Goal: Task Accomplishment & Management: Use online tool/utility

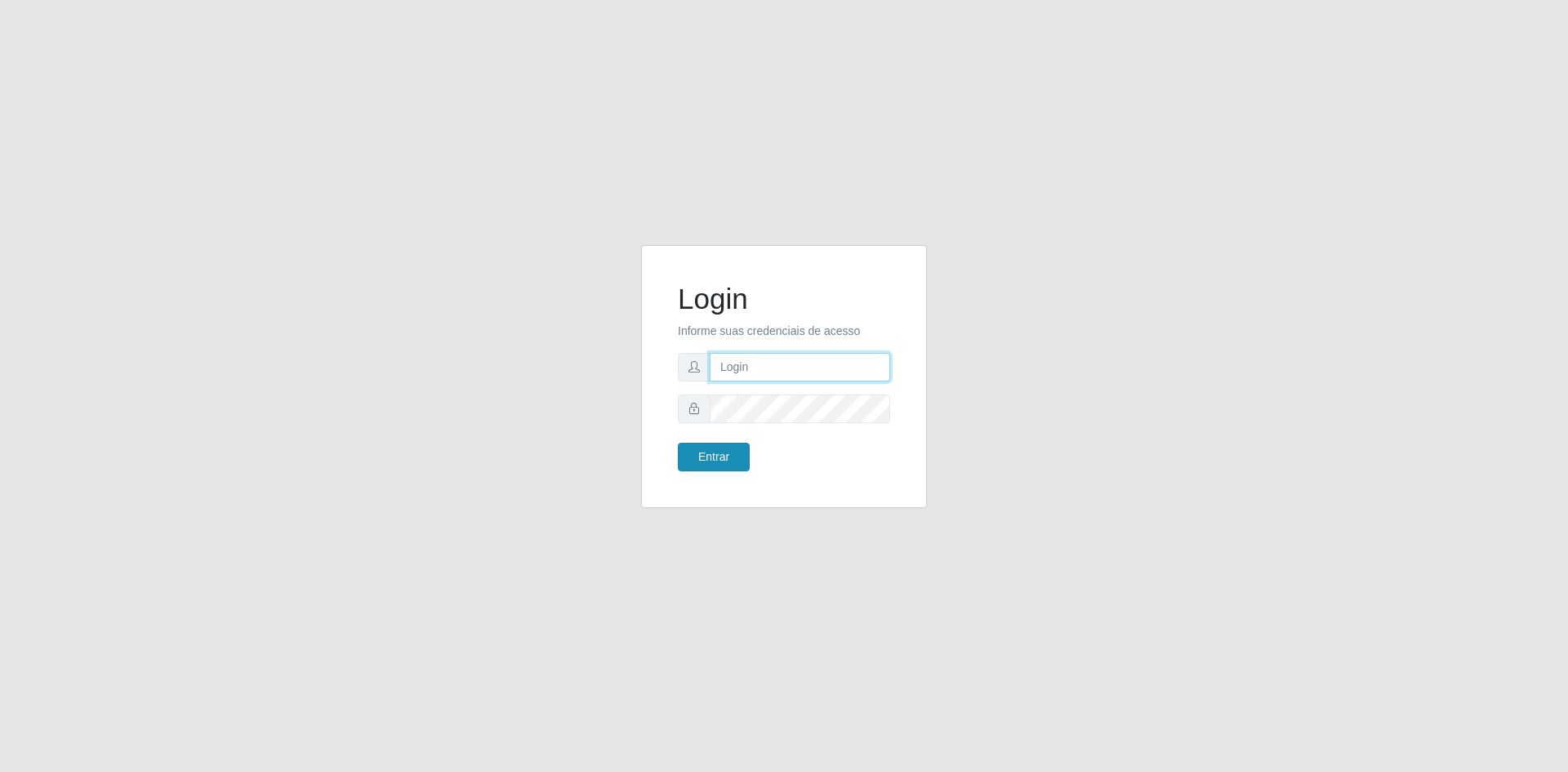
type input "[EMAIL_ADDRESS][DOMAIN_NAME]"
click at [719, 465] on button "Entrar" at bounding box center [713, 457] width 72 height 29
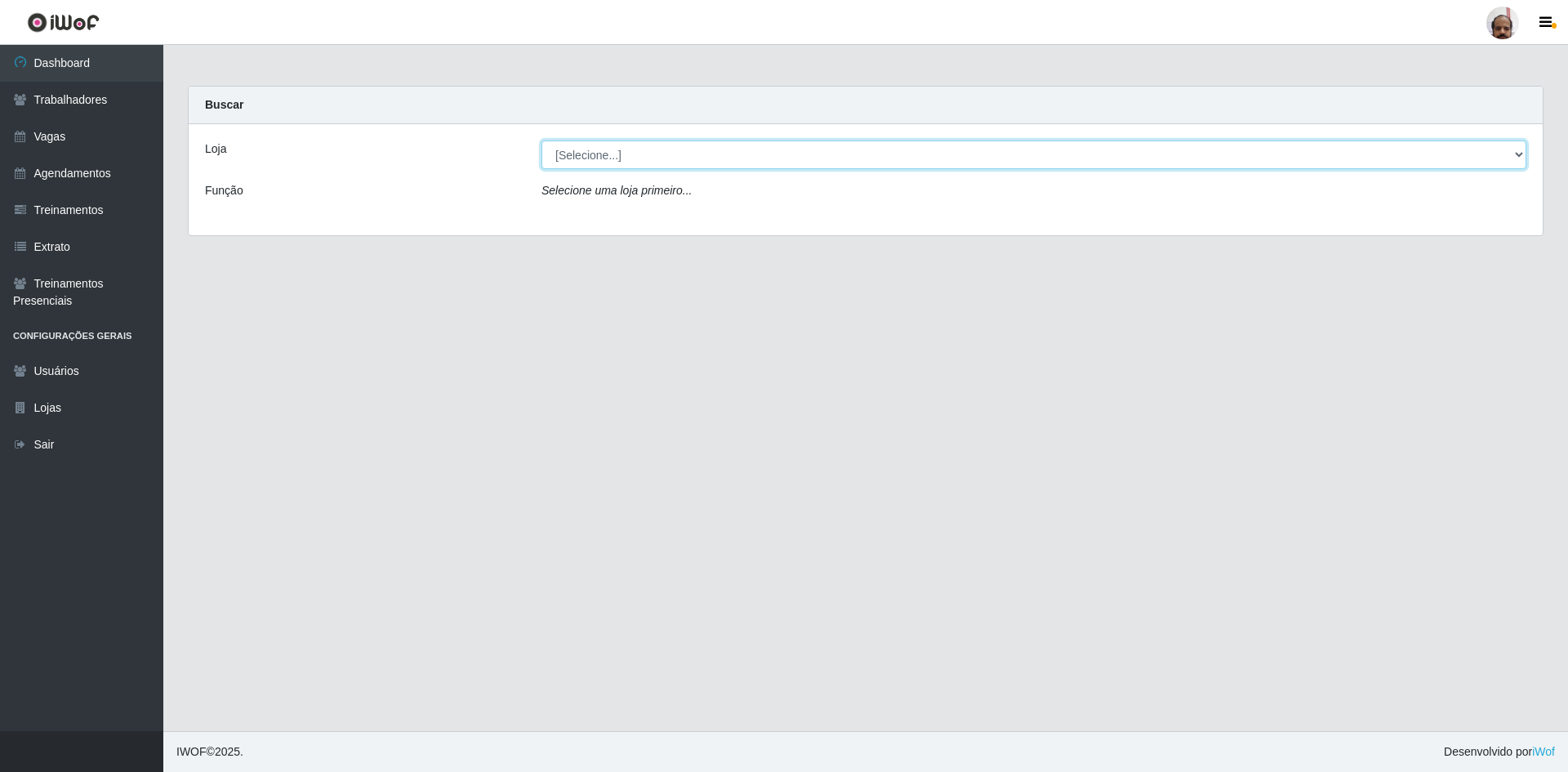
click at [676, 151] on select "[Selecione...] Mar Vermelho - Loja 05" at bounding box center [1034, 155] width 985 height 29
select select "252"
click at [541, 141] on select "[Selecione...] Mar Vermelho - Loja 05" at bounding box center [1034, 155] width 985 height 29
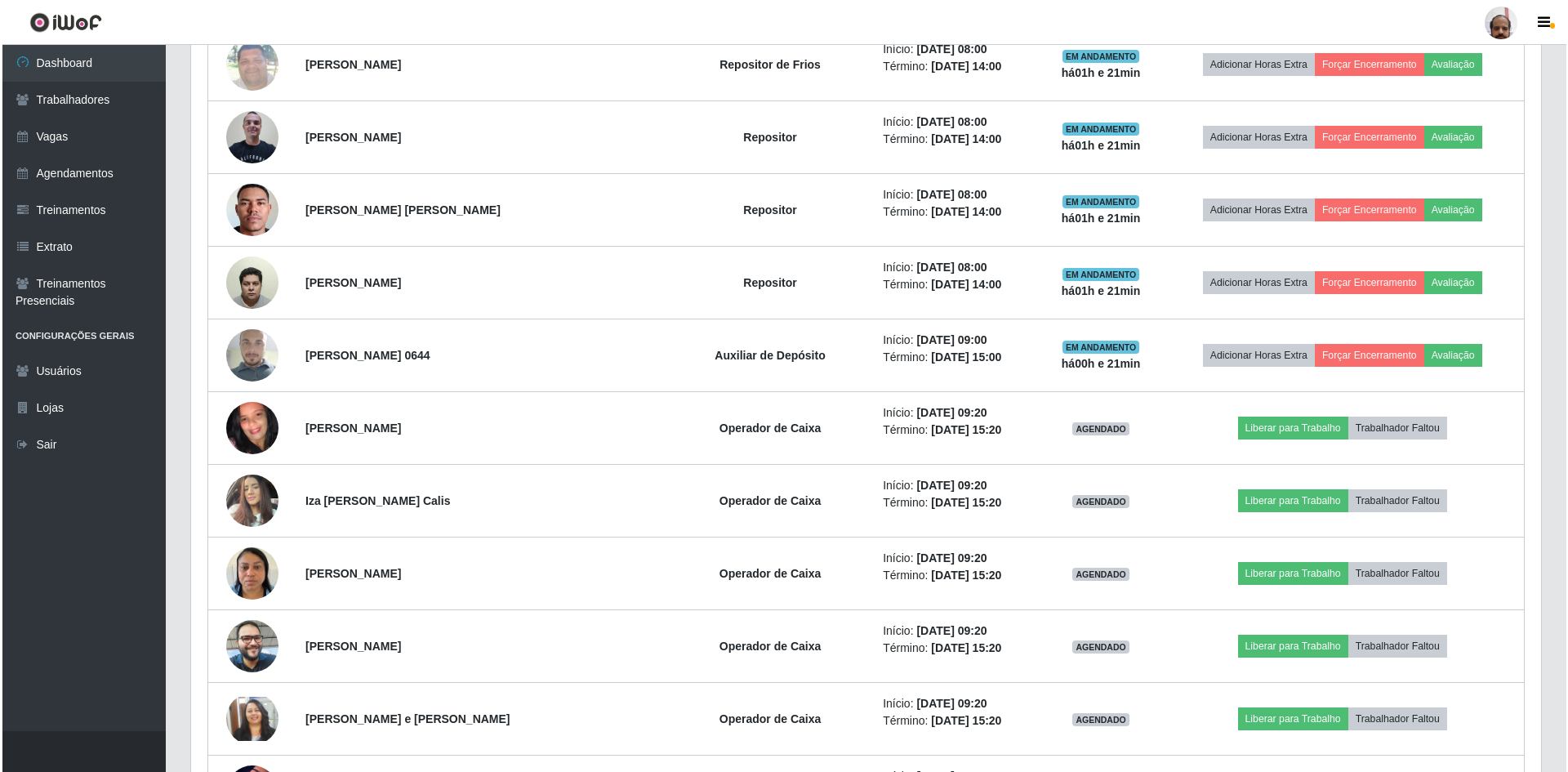
scroll to position [1226, 0]
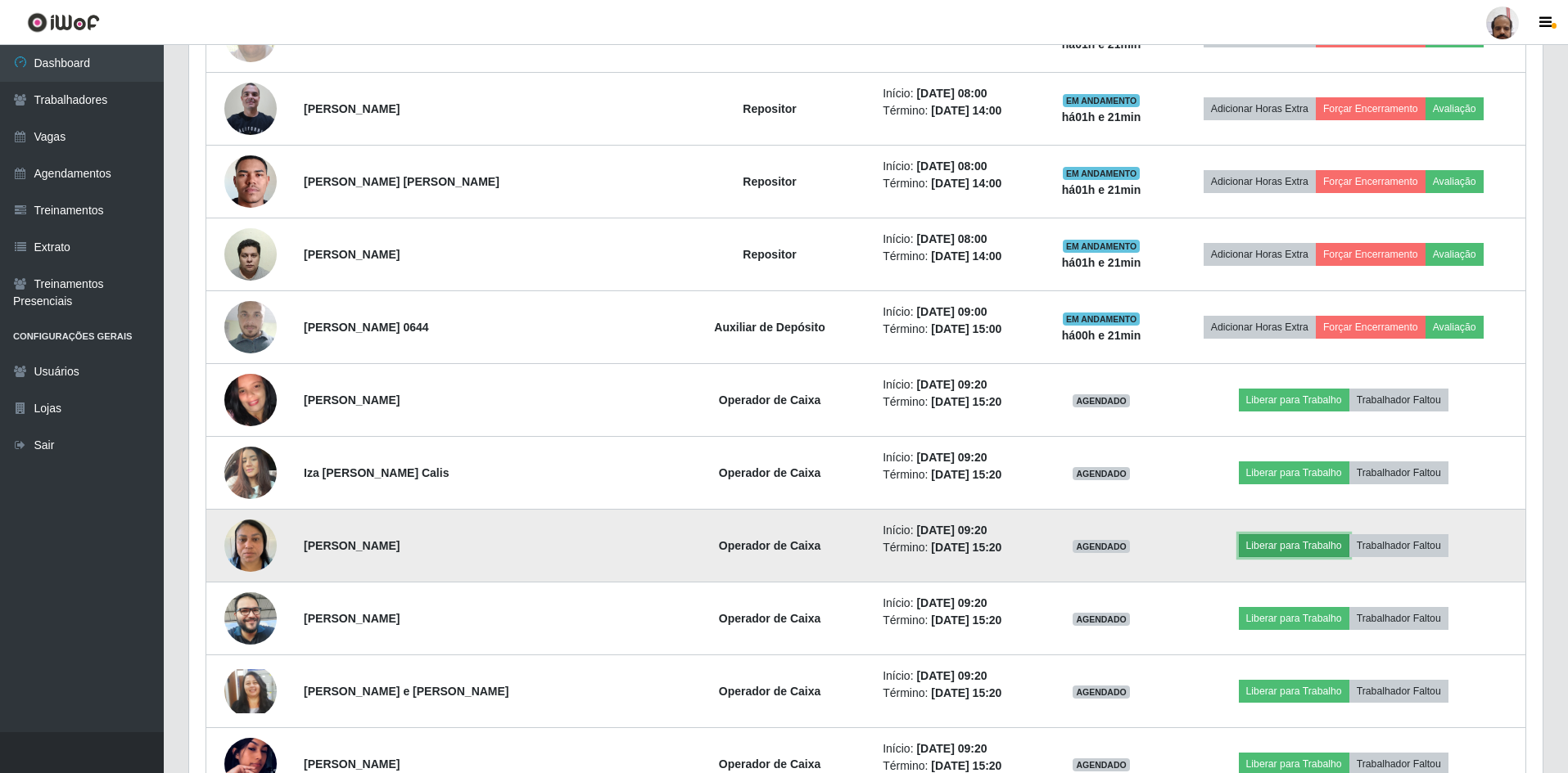
click at [1284, 548] on button "Liberar para Trabalho" at bounding box center [1294, 546] width 110 height 23
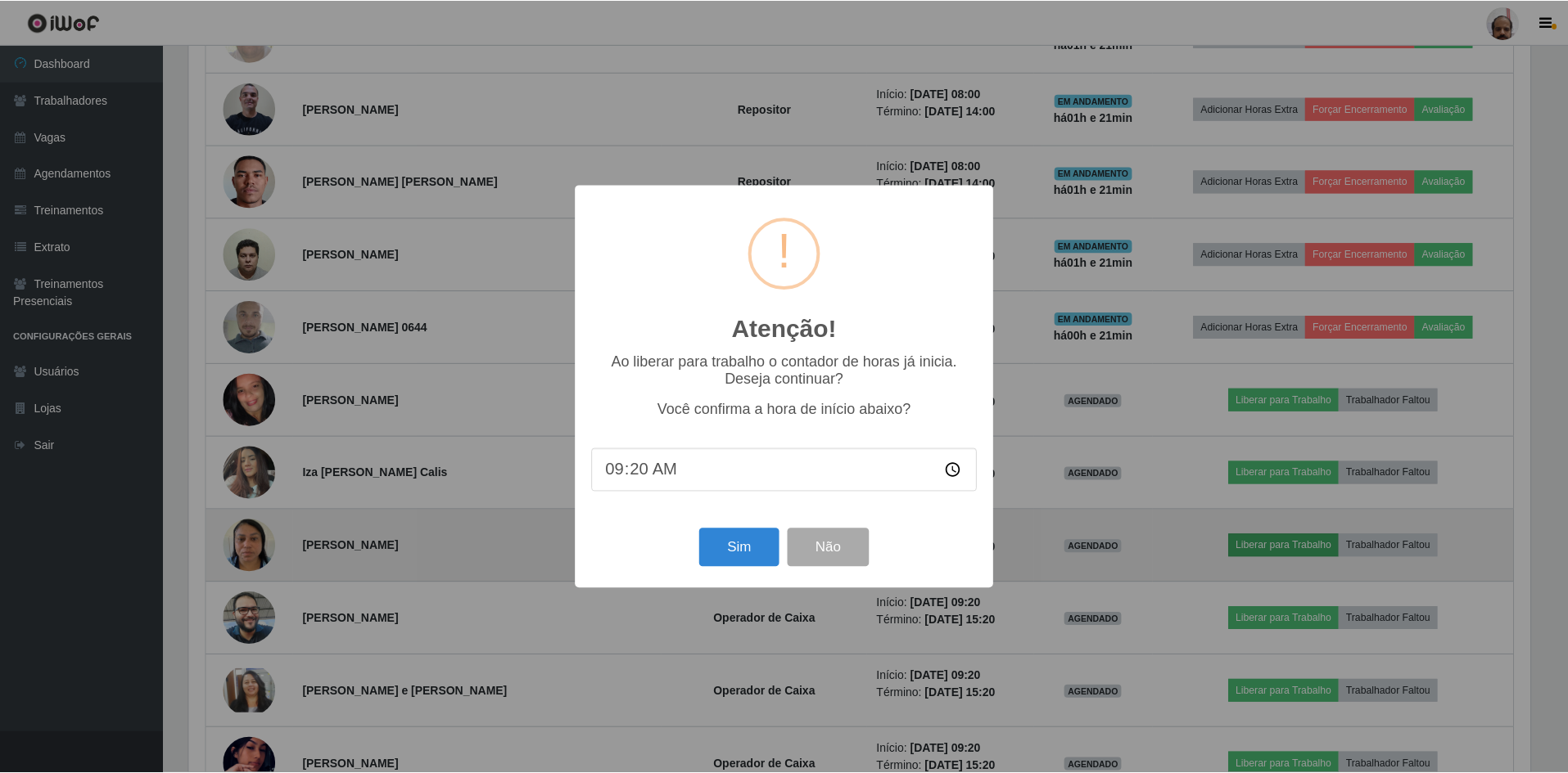
scroll to position [340, 1346]
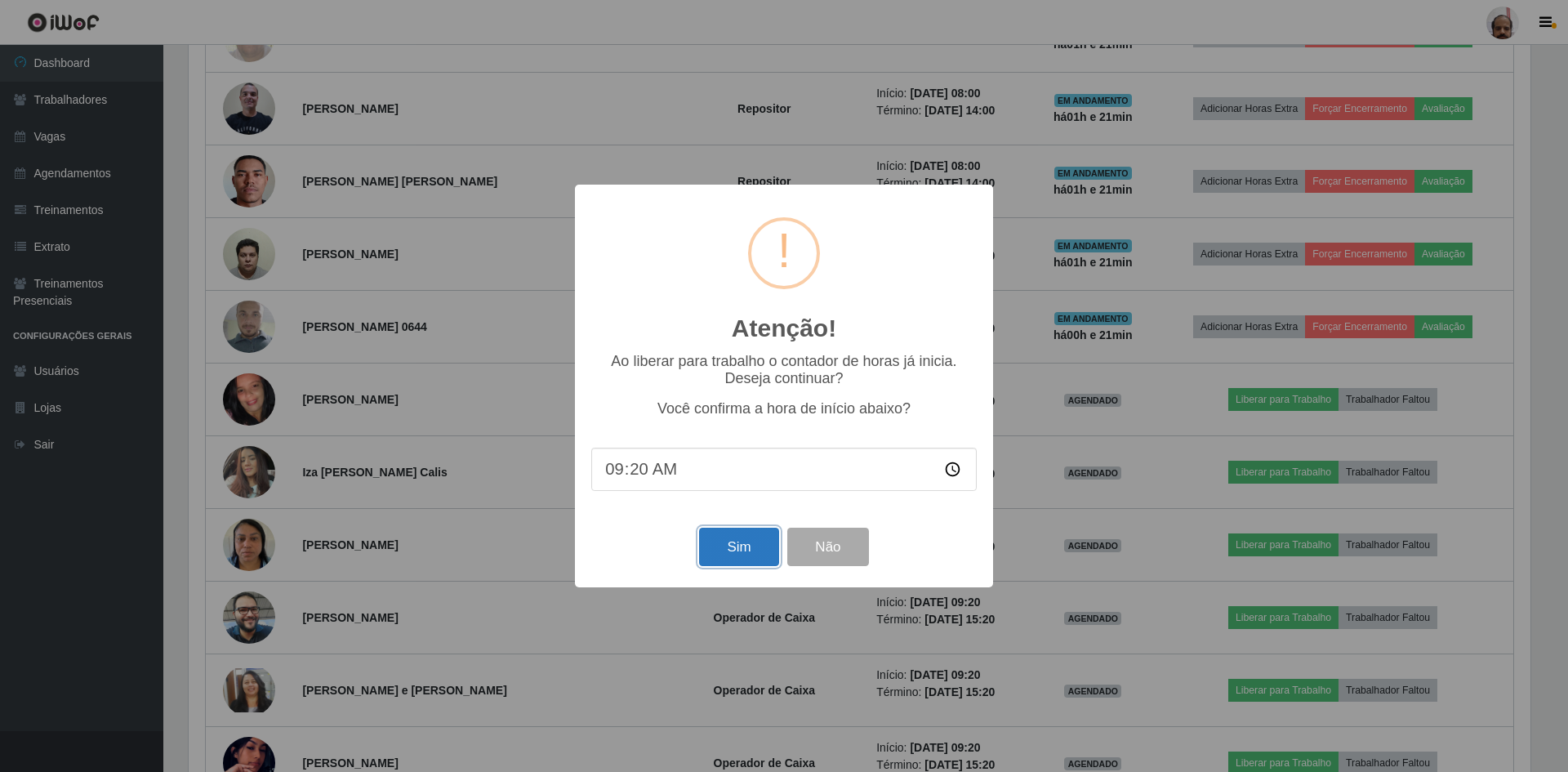
click at [714, 559] on button "Sim" at bounding box center [738, 547] width 79 height 38
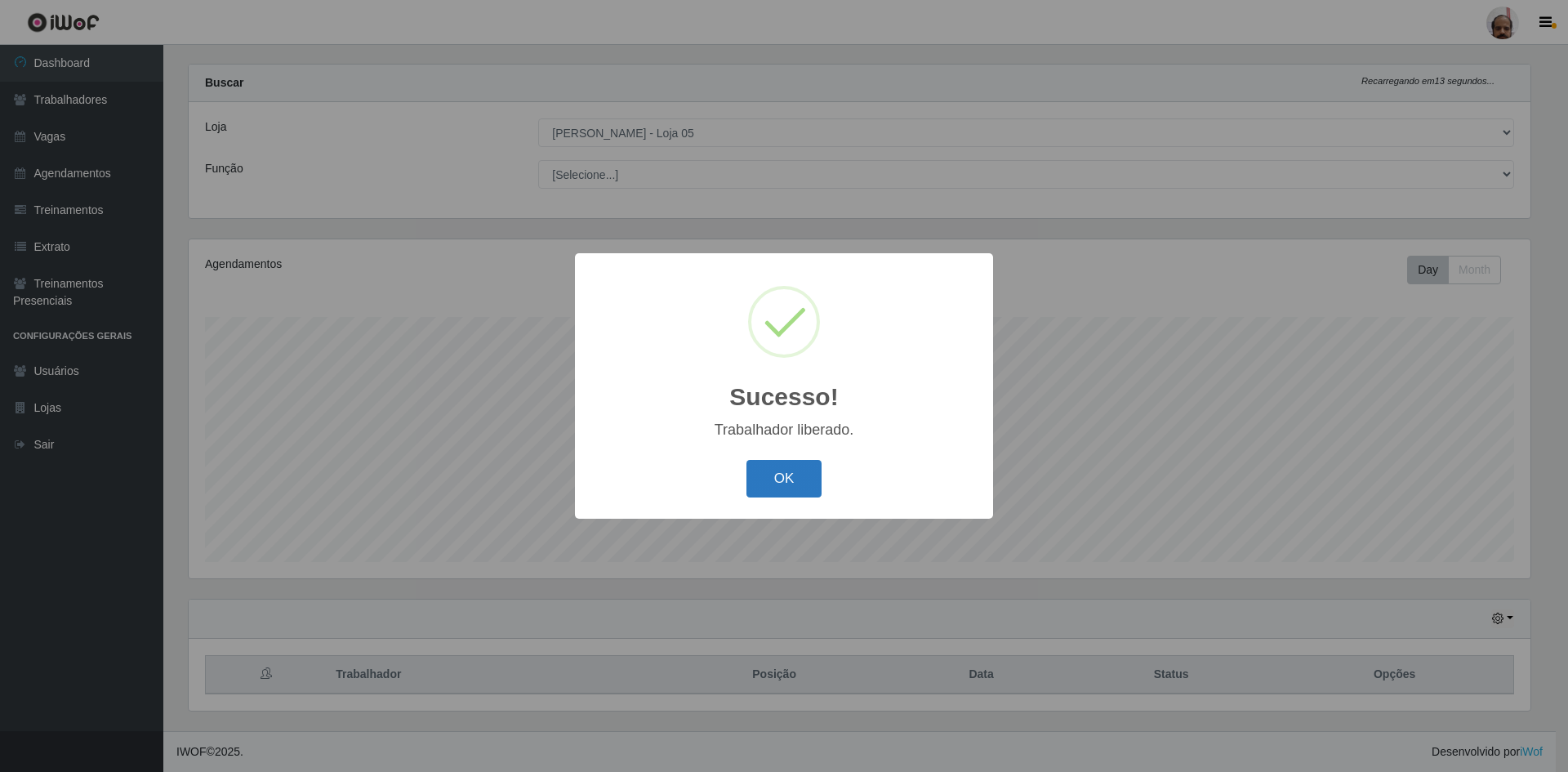
click at [766, 484] on button "OK" at bounding box center [784, 479] width 76 height 38
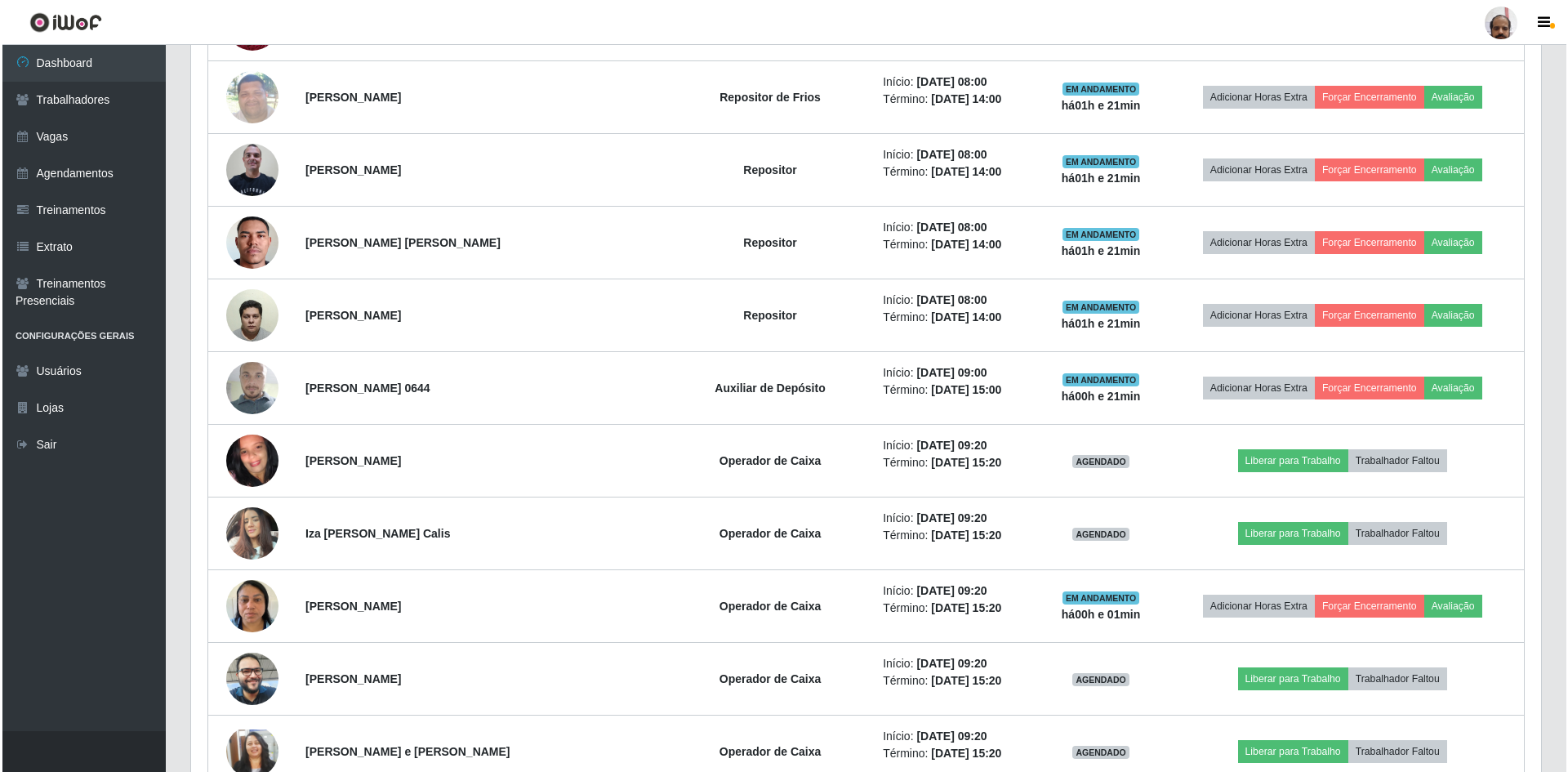
scroll to position [1166, 0]
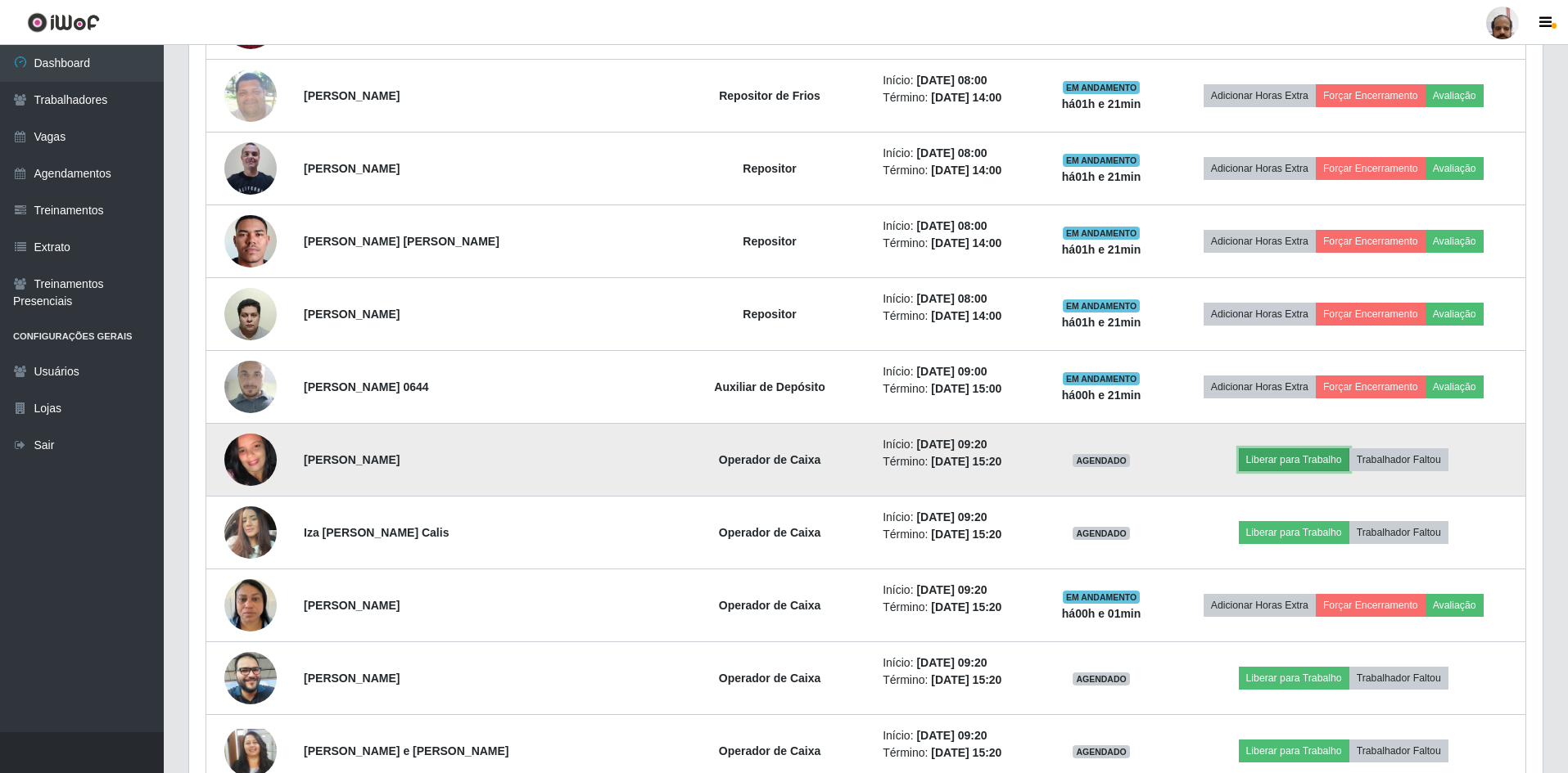
click at [1280, 459] on button "Liberar para Trabalho" at bounding box center [1294, 460] width 110 height 23
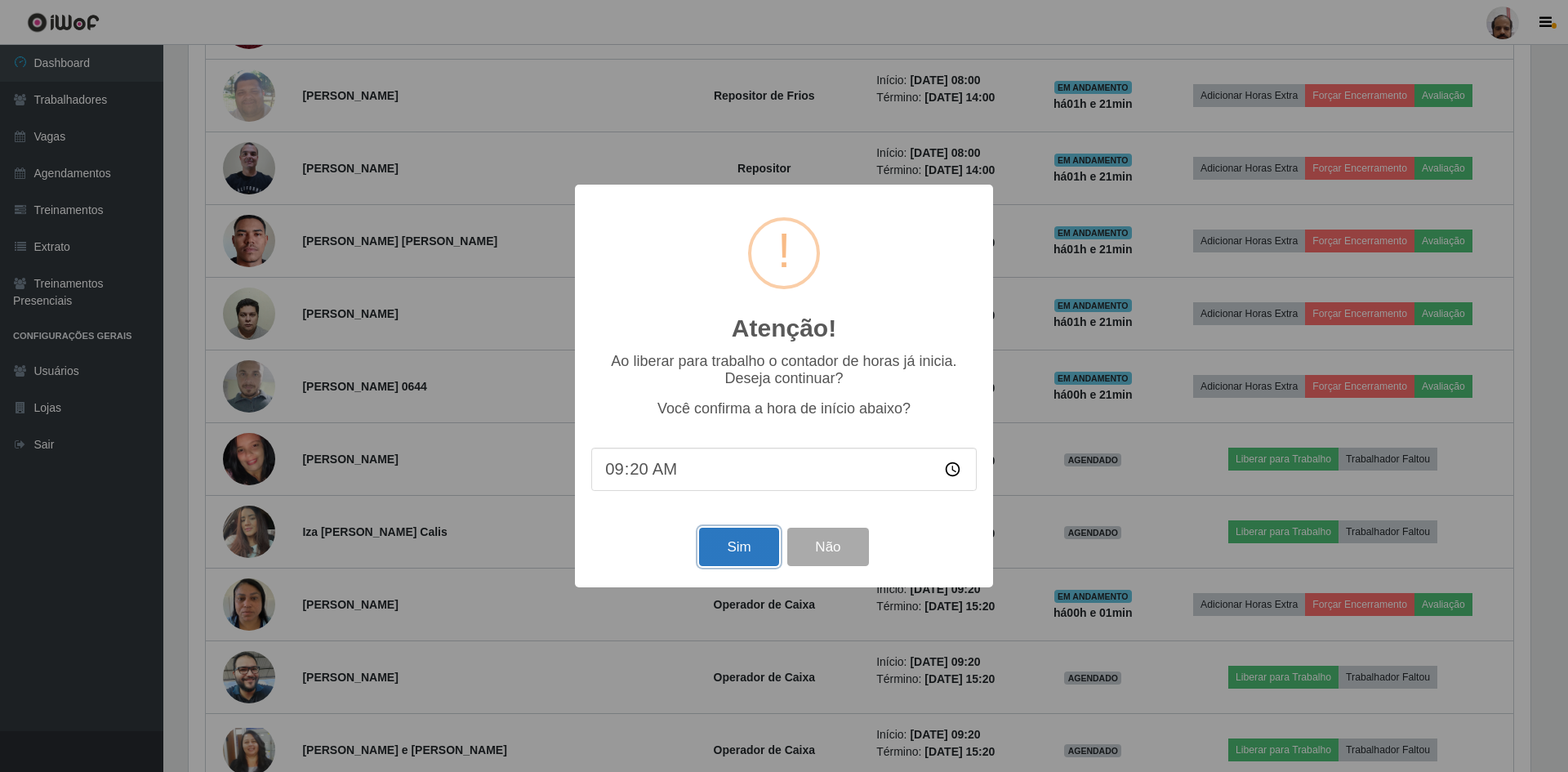
click at [740, 541] on button "Sim" at bounding box center [738, 547] width 79 height 38
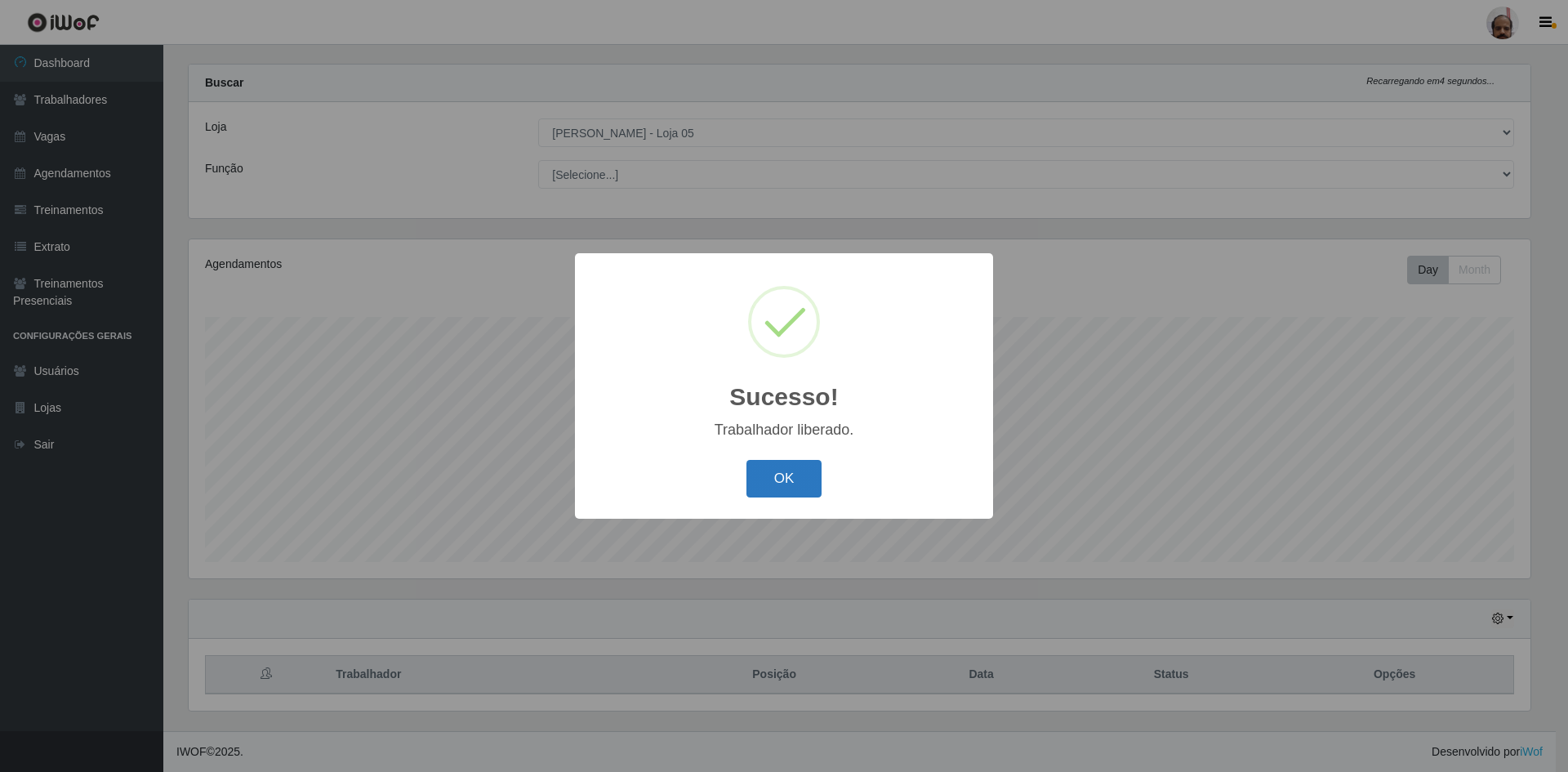
click at [760, 473] on button "OK" at bounding box center [784, 479] width 76 height 38
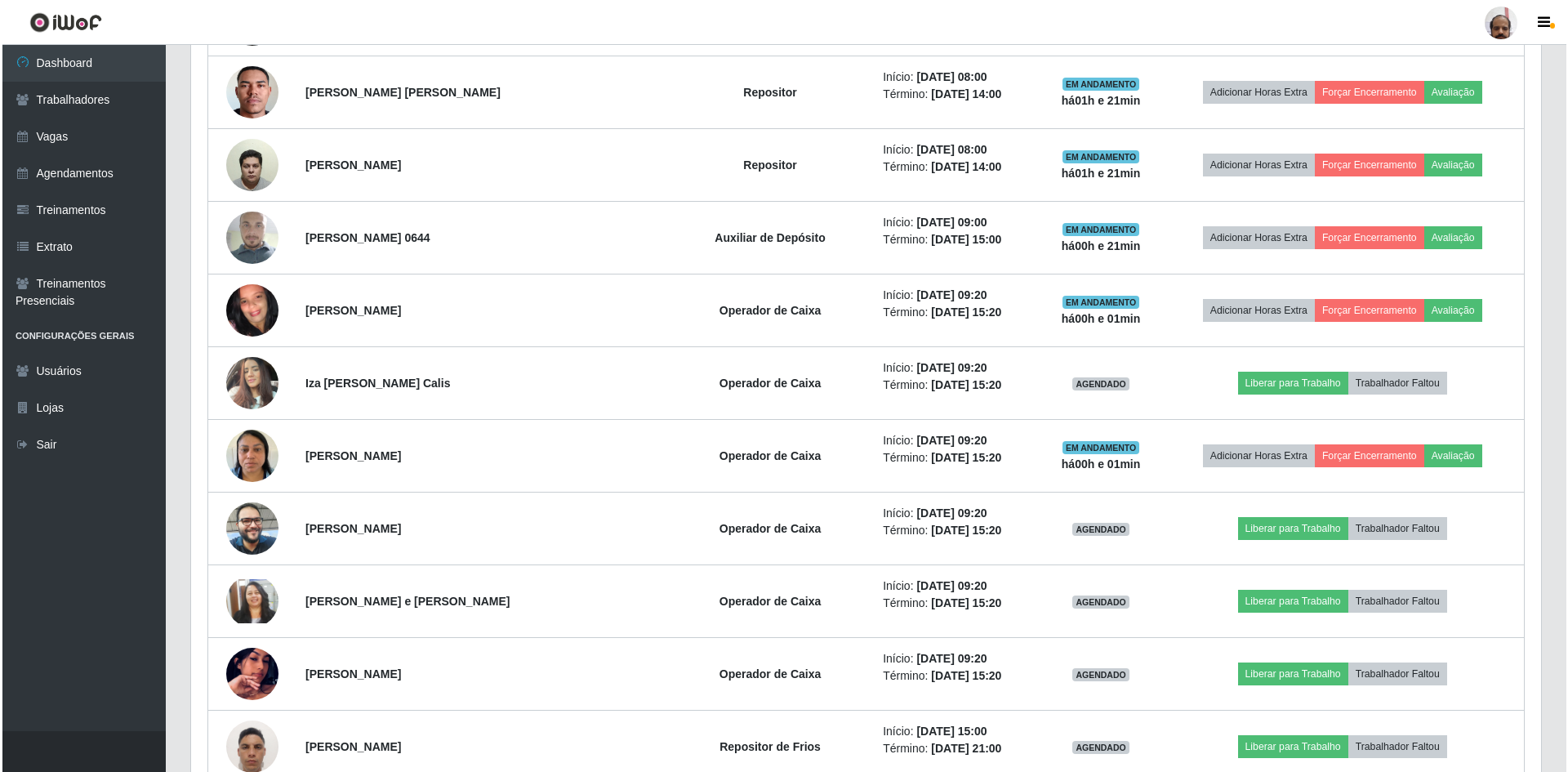
scroll to position [1330, 0]
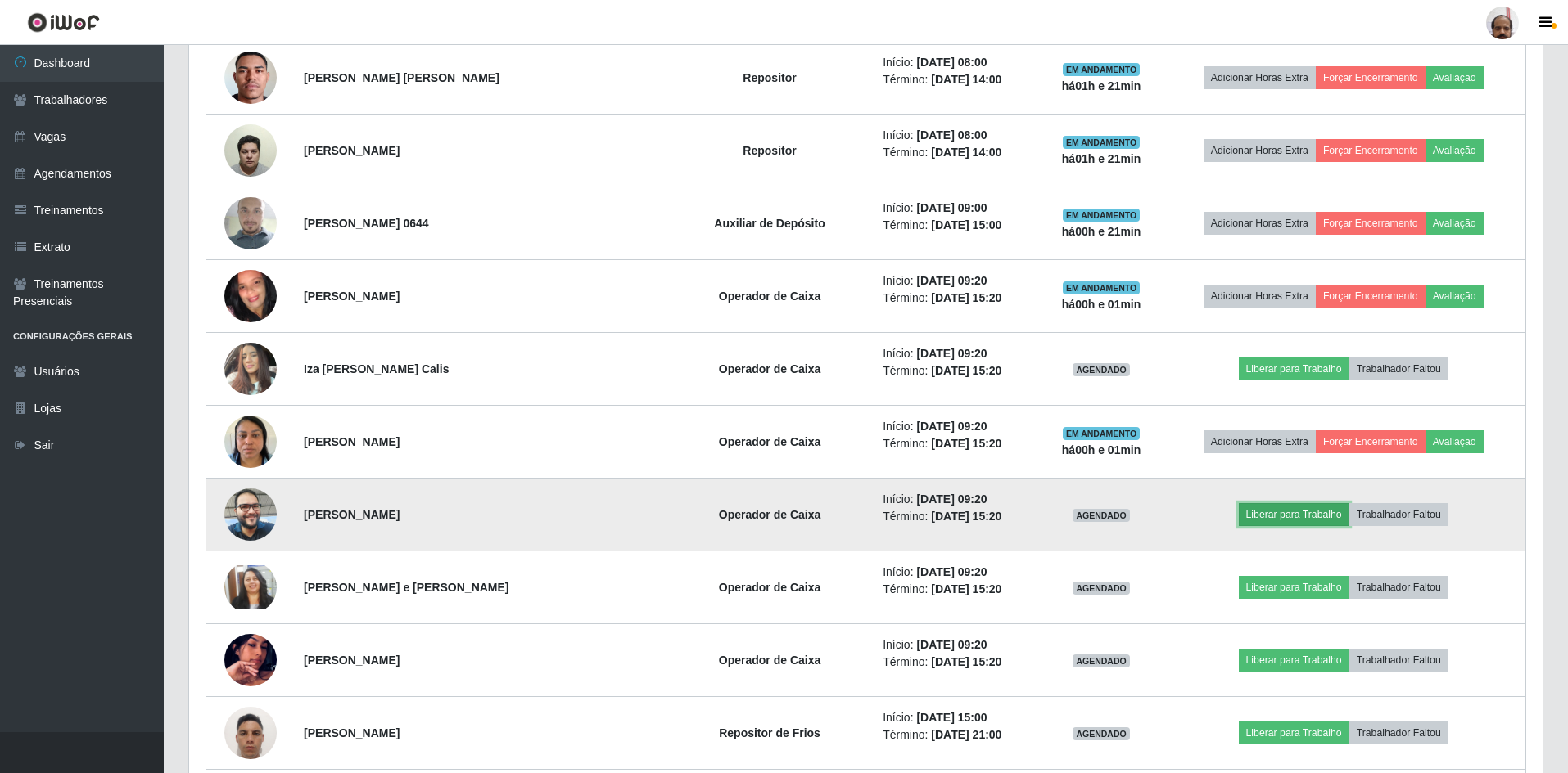
click at [1263, 512] on button "Liberar para Trabalho" at bounding box center [1294, 514] width 110 height 23
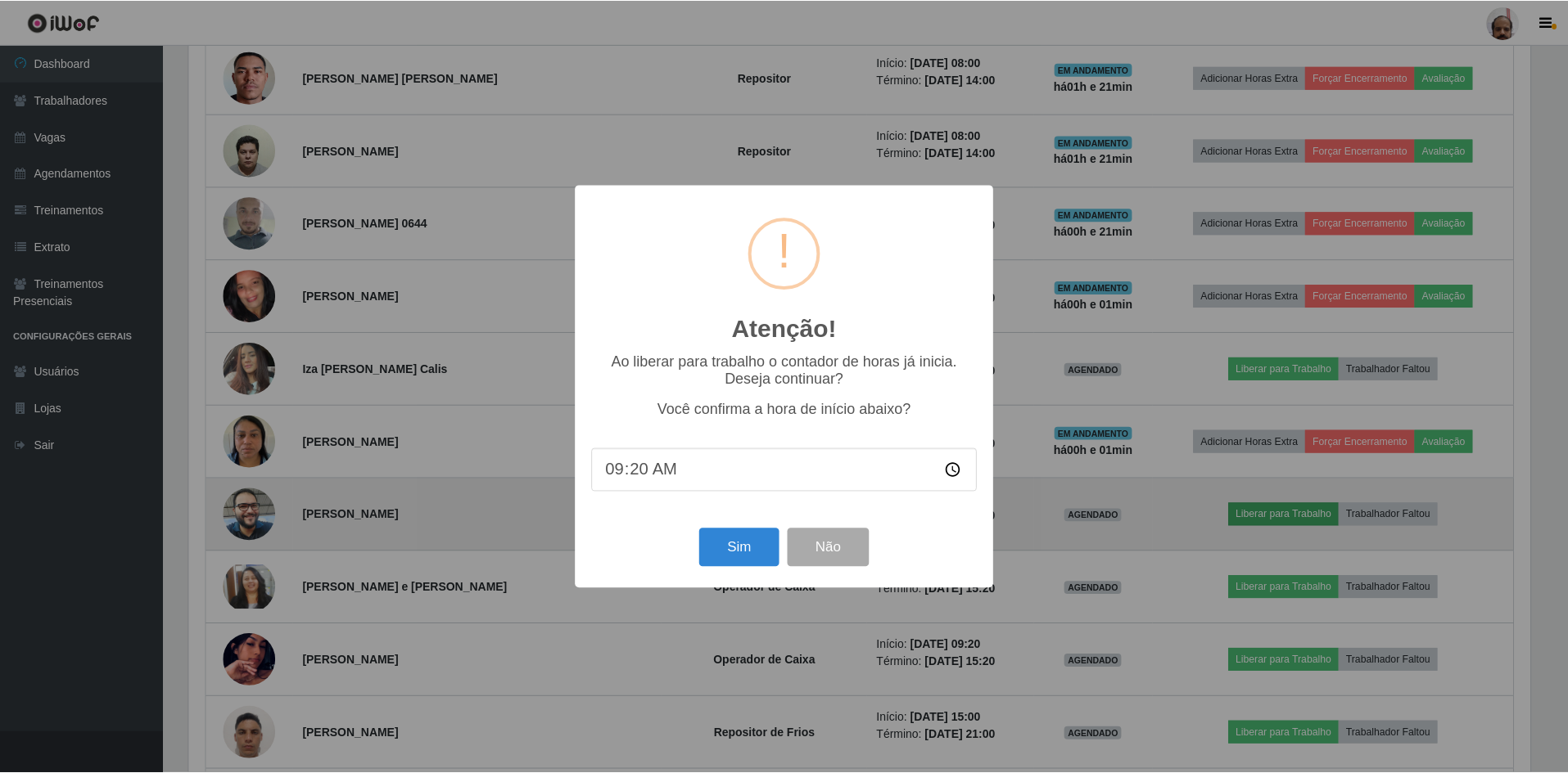
scroll to position [340, 1346]
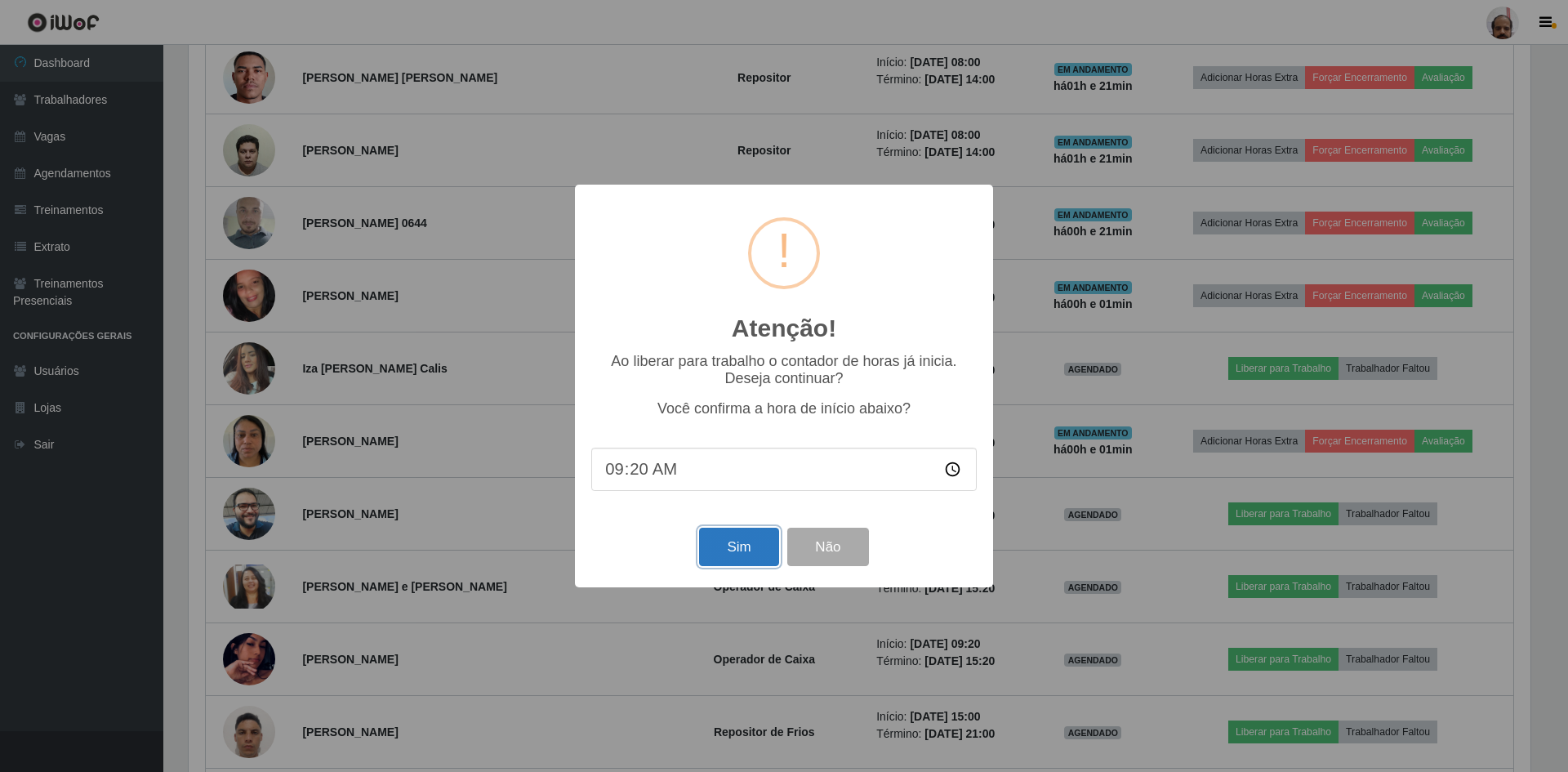
click at [727, 548] on button "Sim" at bounding box center [738, 547] width 79 height 38
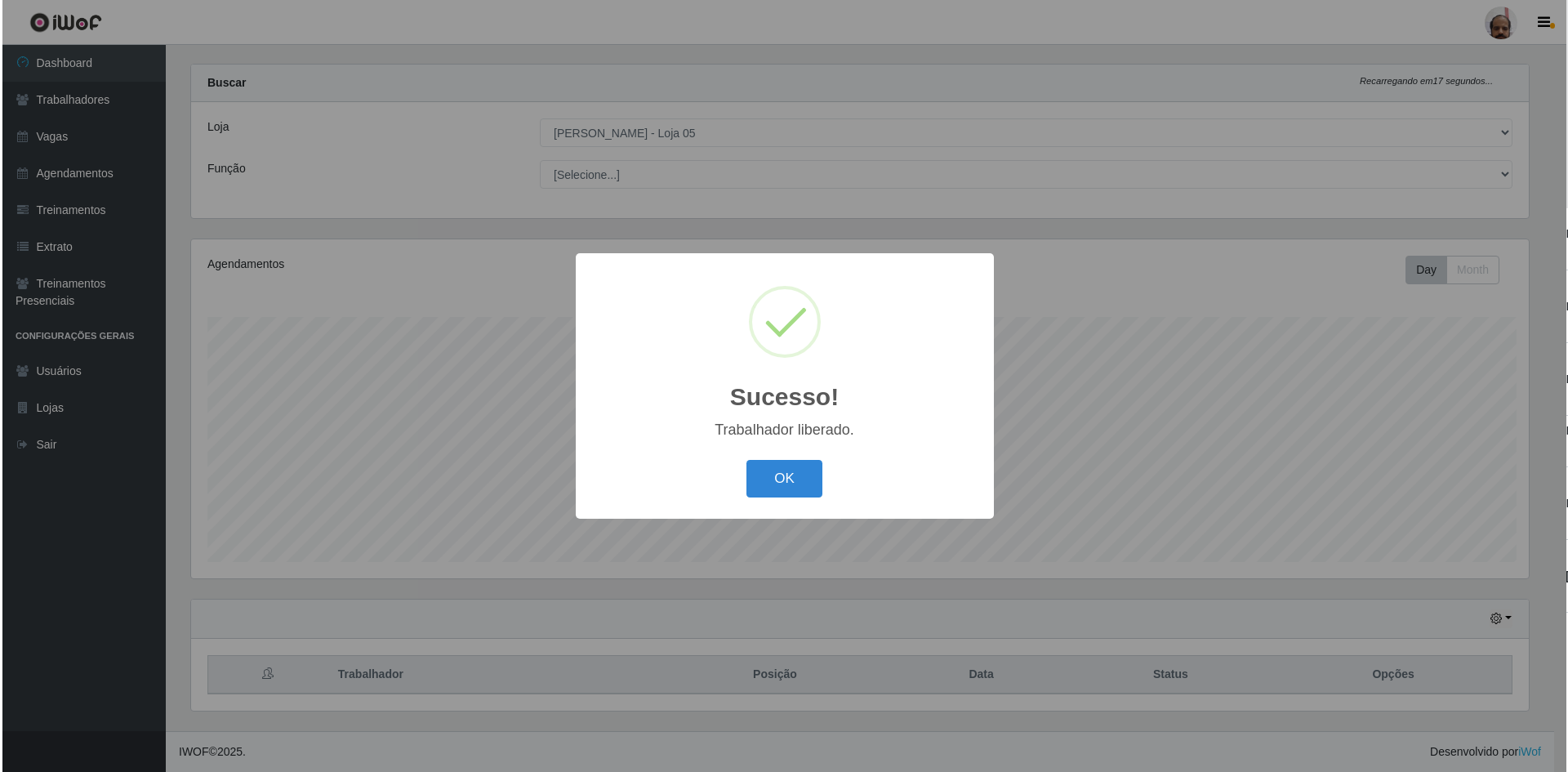
scroll to position [0, 0]
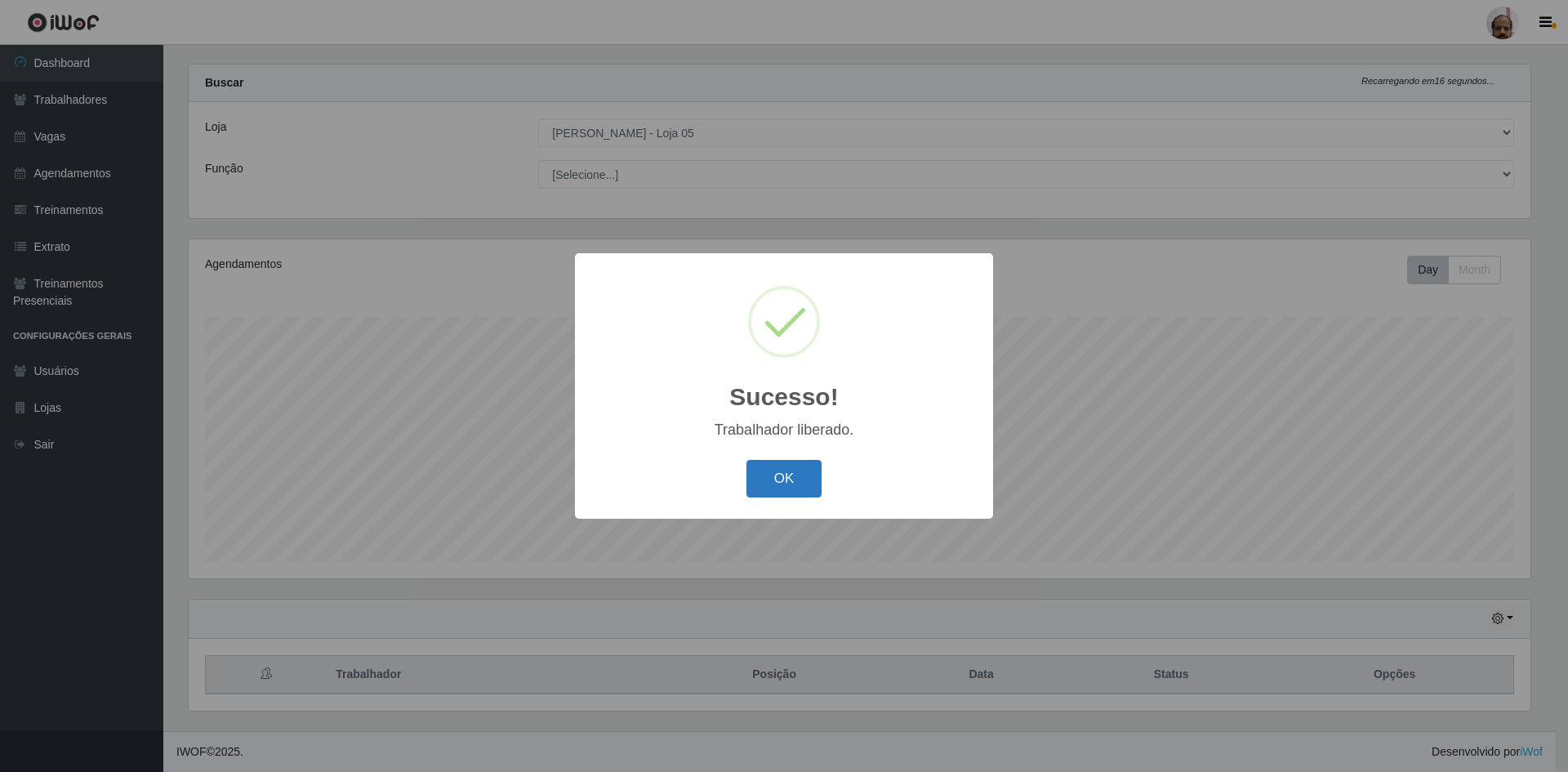
click at [757, 486] on button "OK" at bounding box center [784, 479] width 76 height 38
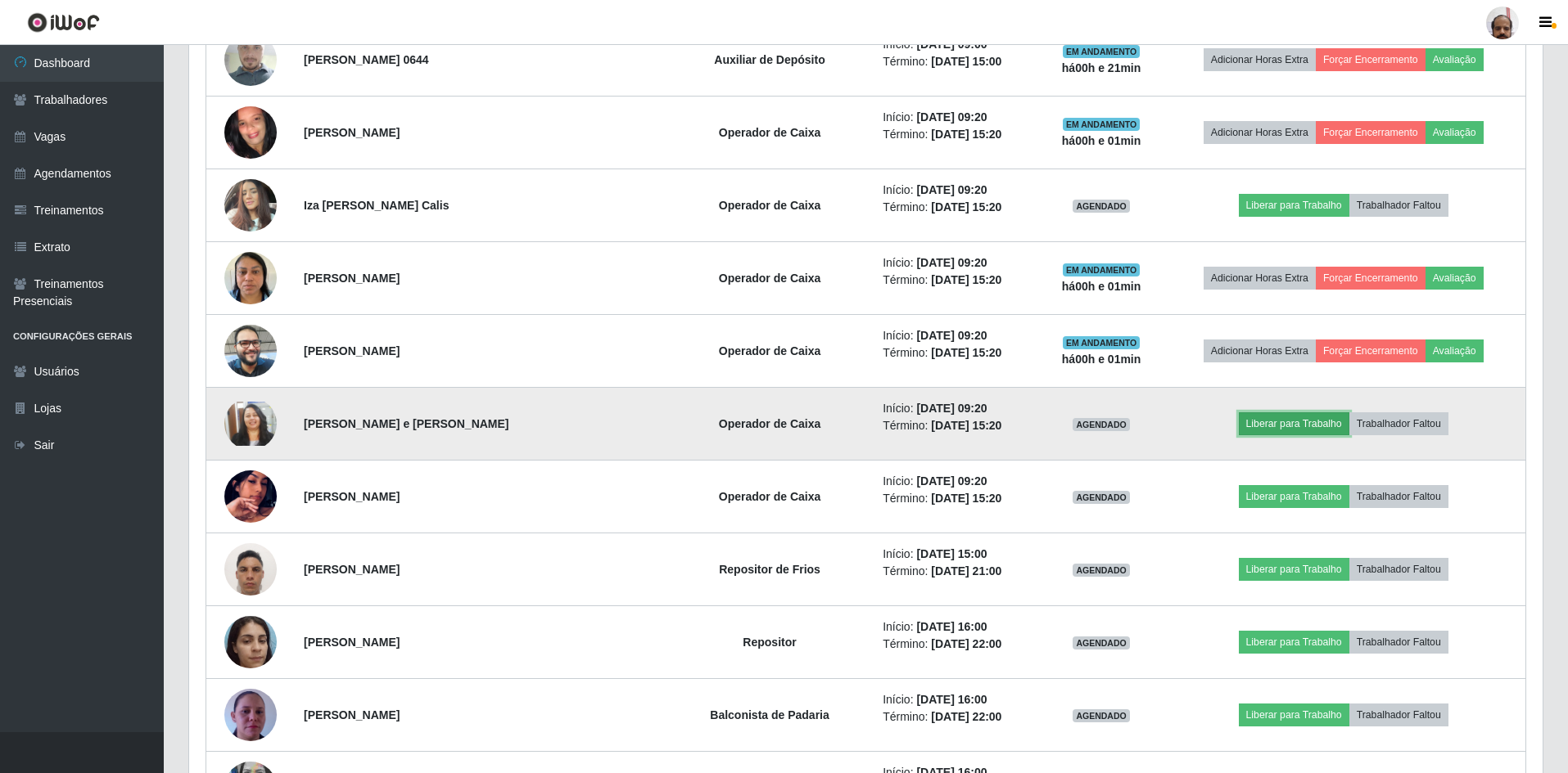
click at [1271, 424] on button "Liberar para Trabalho" at bounding box center [1294, 424] width 110 height 23
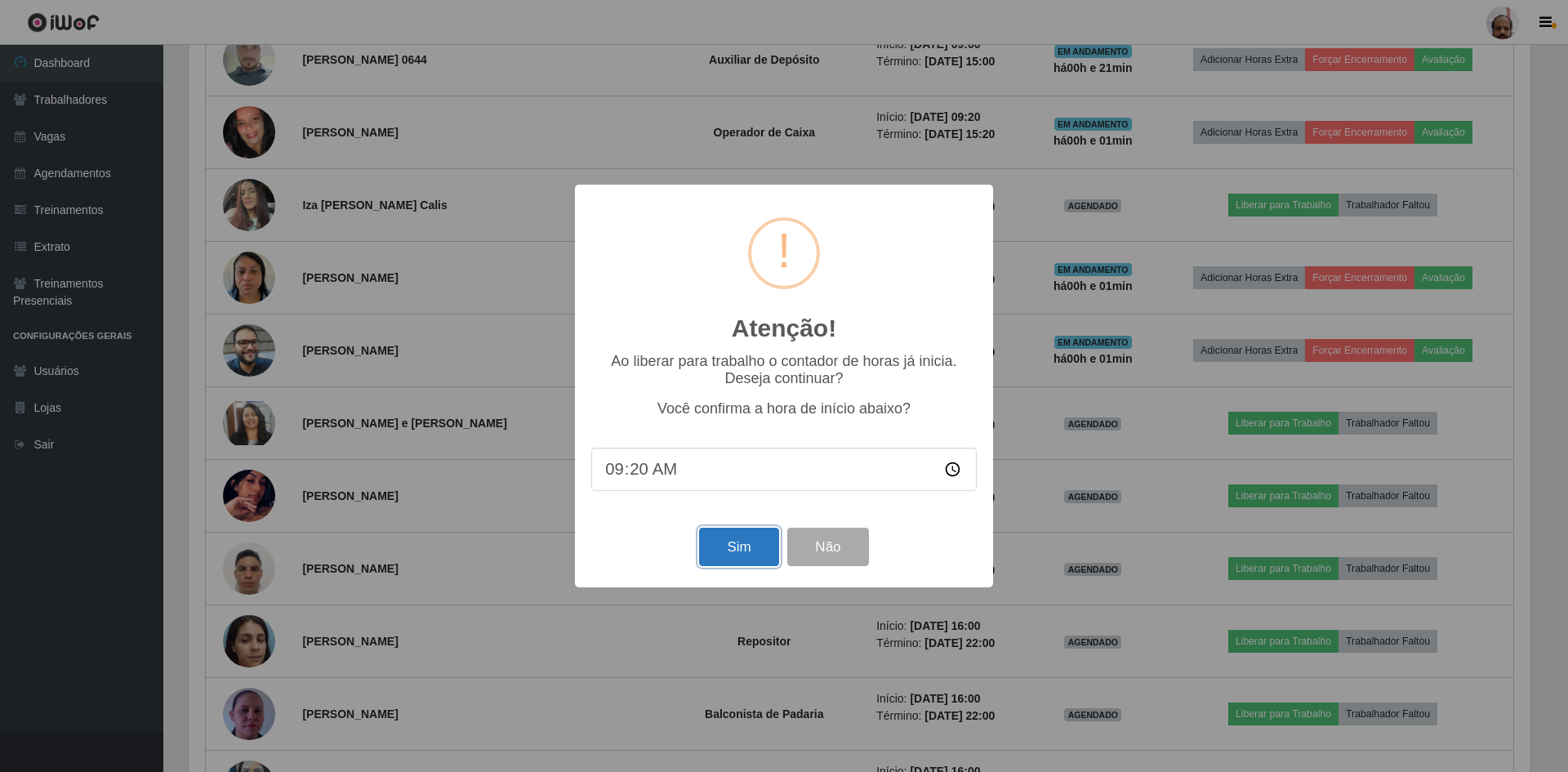
click at [721, 548] on button "Sim" at bounding box center [738, 547] width 79 height 38
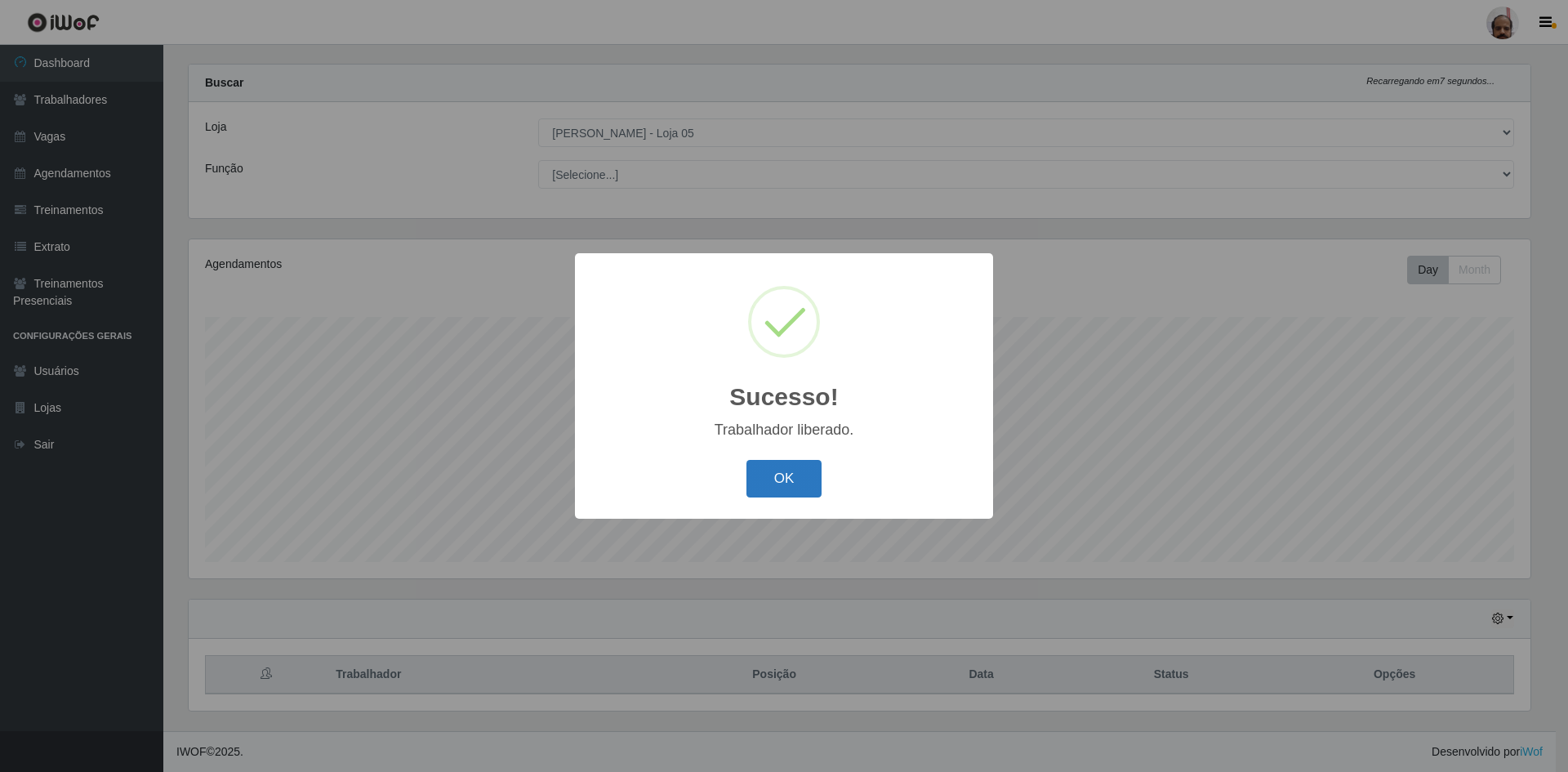
click at [765, 473] on button "OK" at bounding box center [784, 479] width 76 height 38
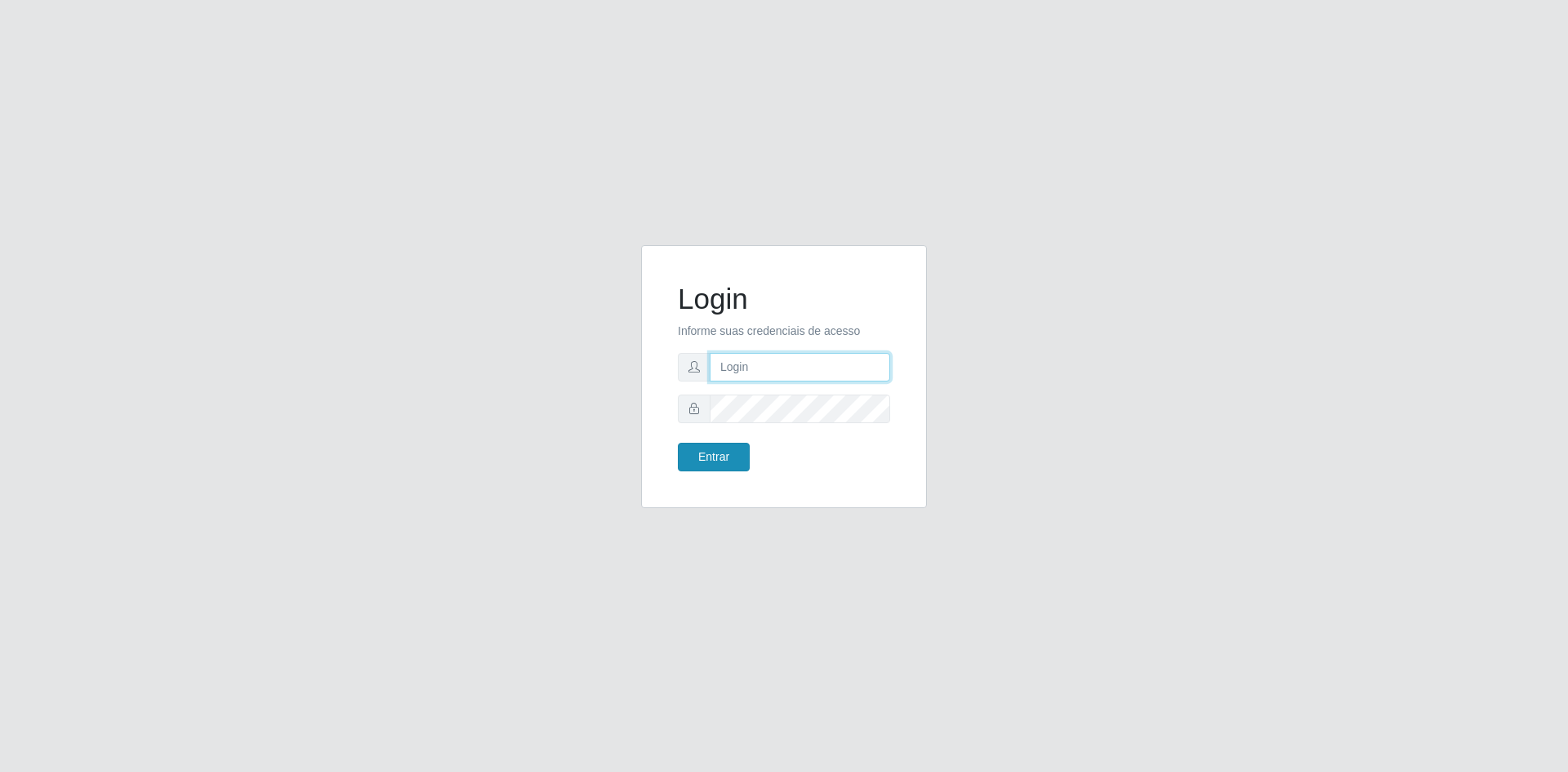
type input "[EMAIL_ADDRESS][DOMAIN_NAME]"
click at [709, 464] on button "Entrar" at bounding box center [713, 457] width 72 height 29
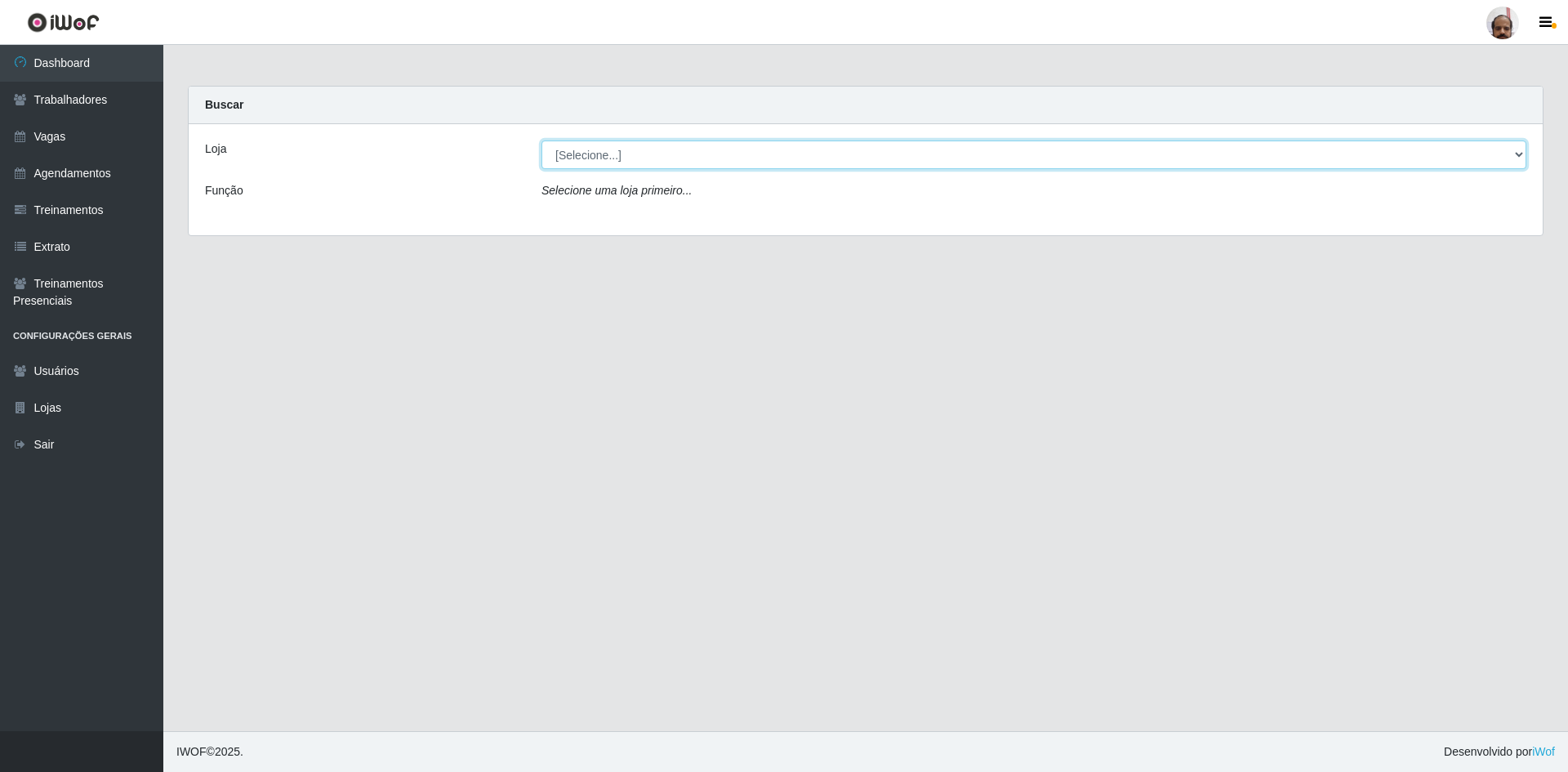
click at [810, 161] on select "[Selecione...] Mar Vermelho - Loja 05" at bounding box center [1034, 155] width 985 height 29
select select "252"
click at [541, 141] on select "[Selecione...] Mar Vermelho - Loja 05" at bounding box center [1034, 155] width 985 height 29
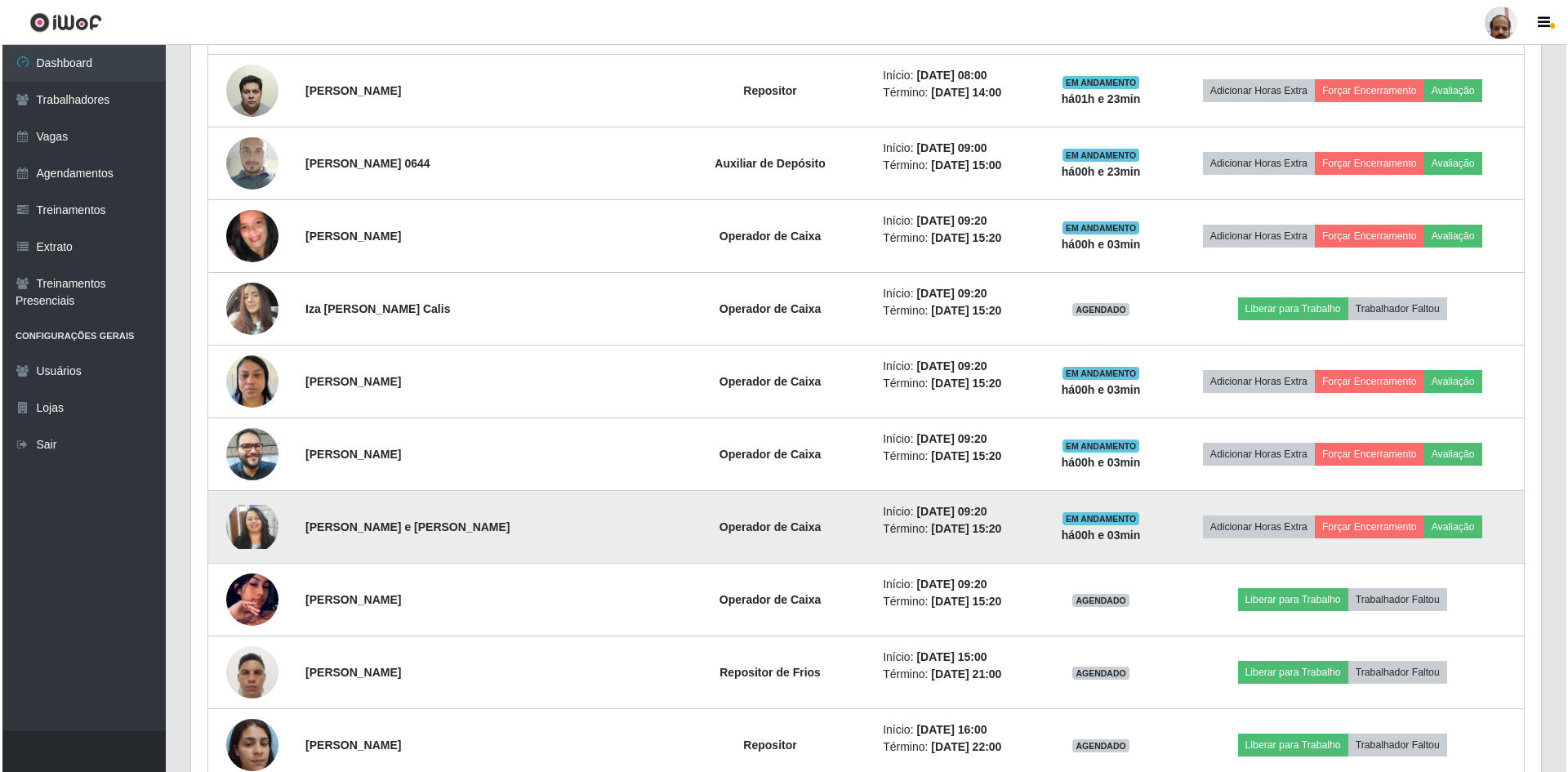
scroll to position [1471, 0]
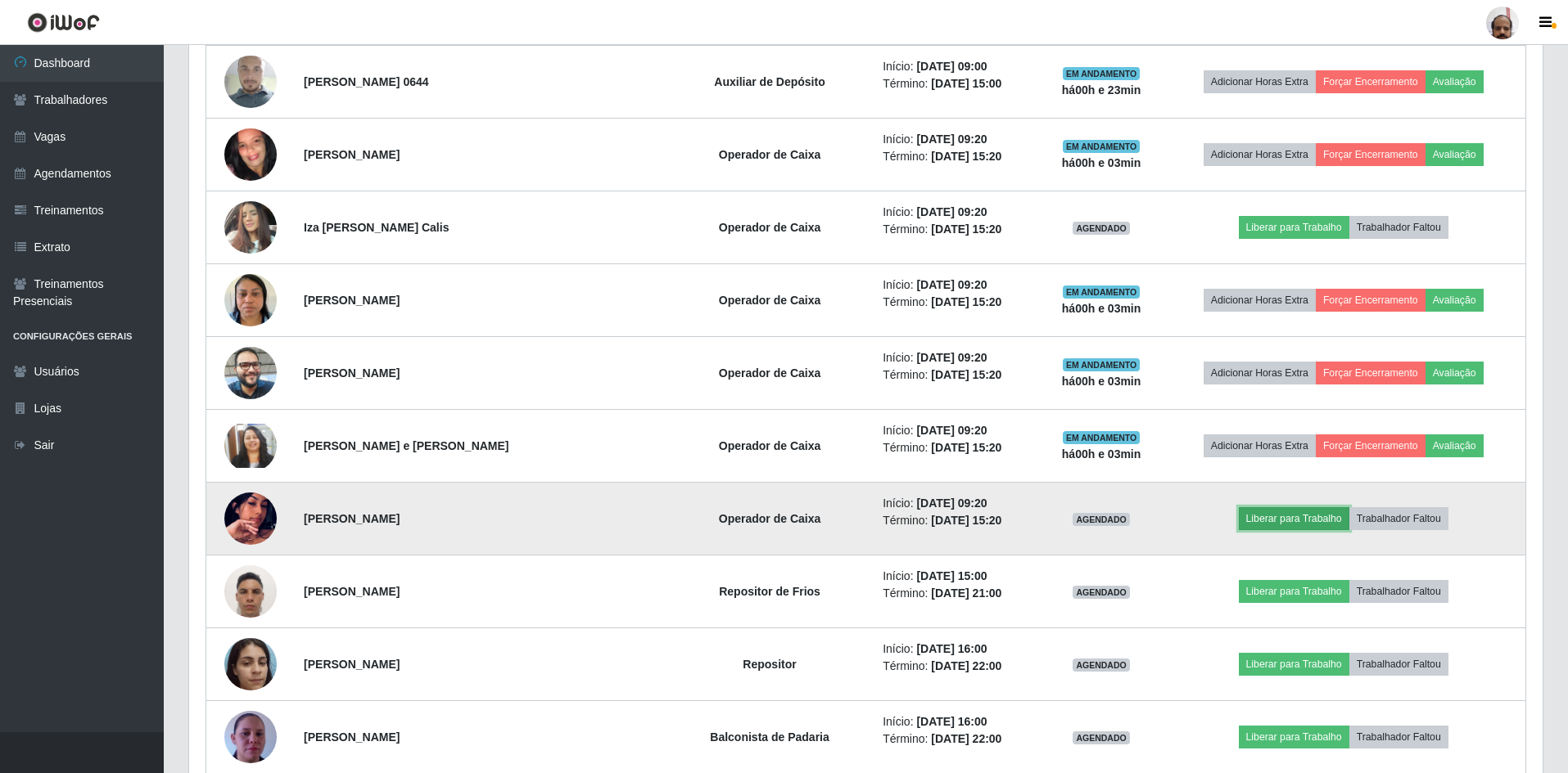
click at [1283, 520] on button "Liberar para Trabalho" at bounding box center [1294, 519] width 110 height 23
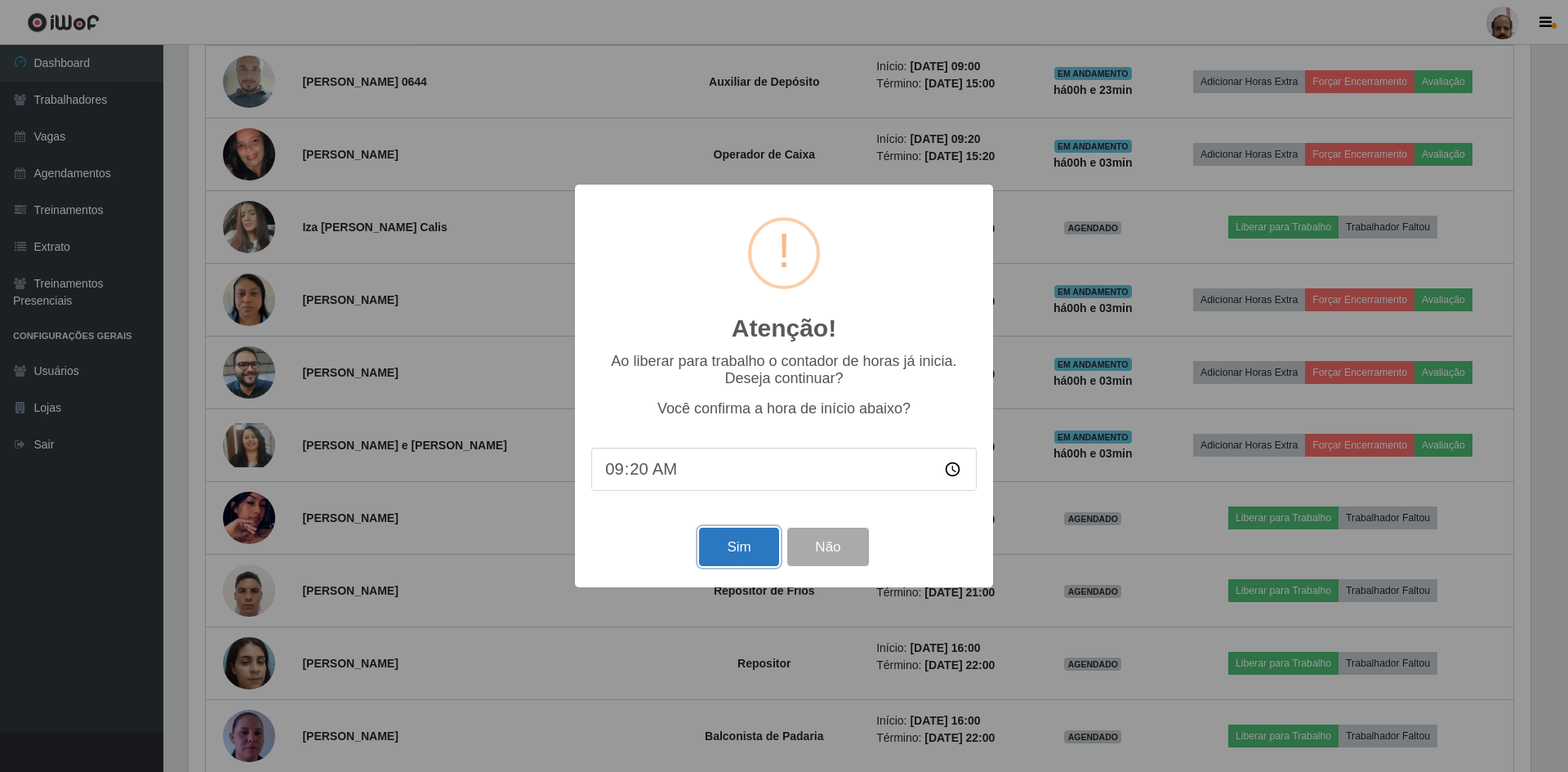
click at [719, 543] on button "Sim" at bounding box center [738, 547] width 79 height 38
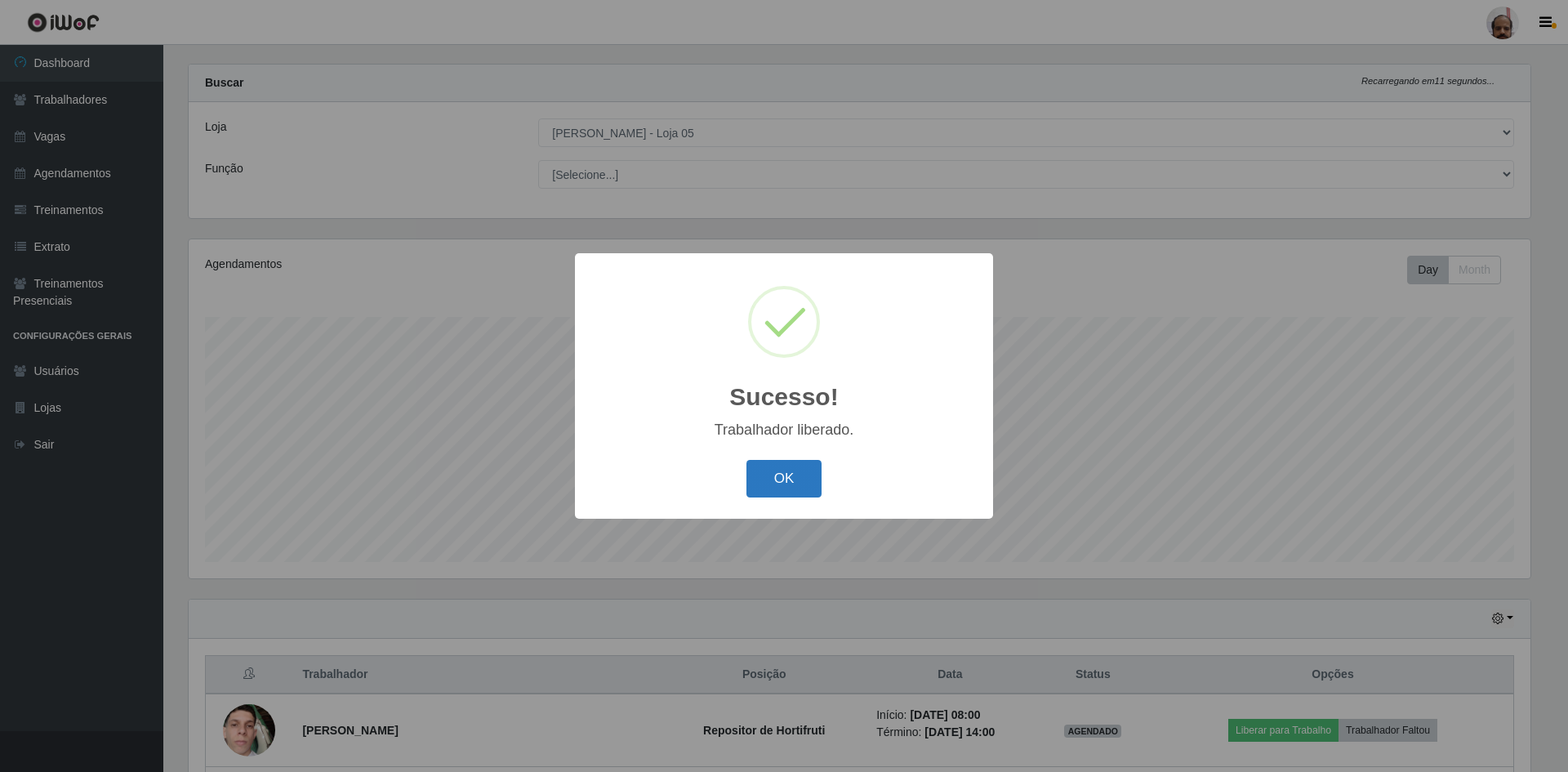
click at [788, 479] on button "OK" at bounding box center [784, 479] width 76 height 38
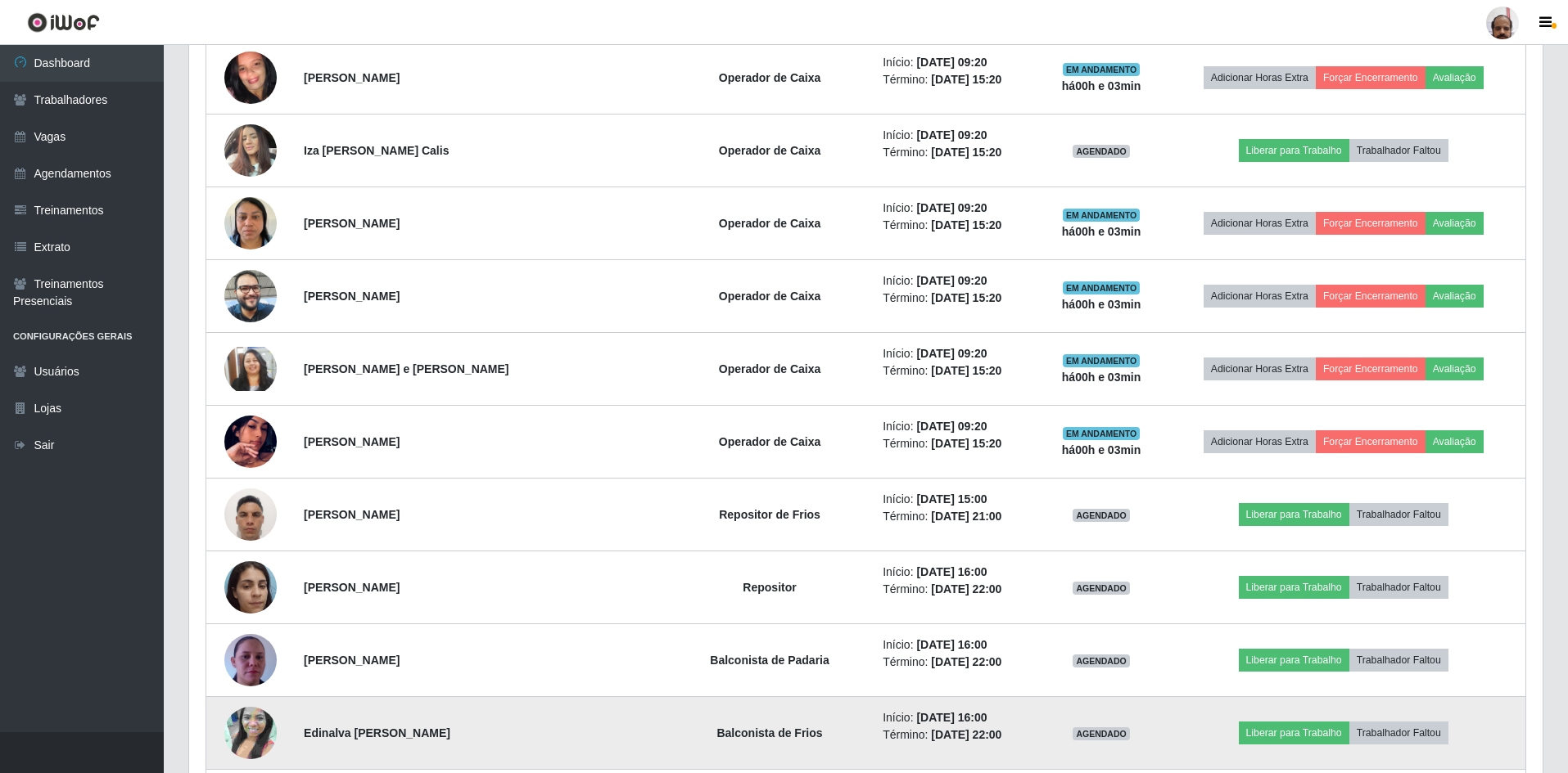
scroll to position [1495, 0]
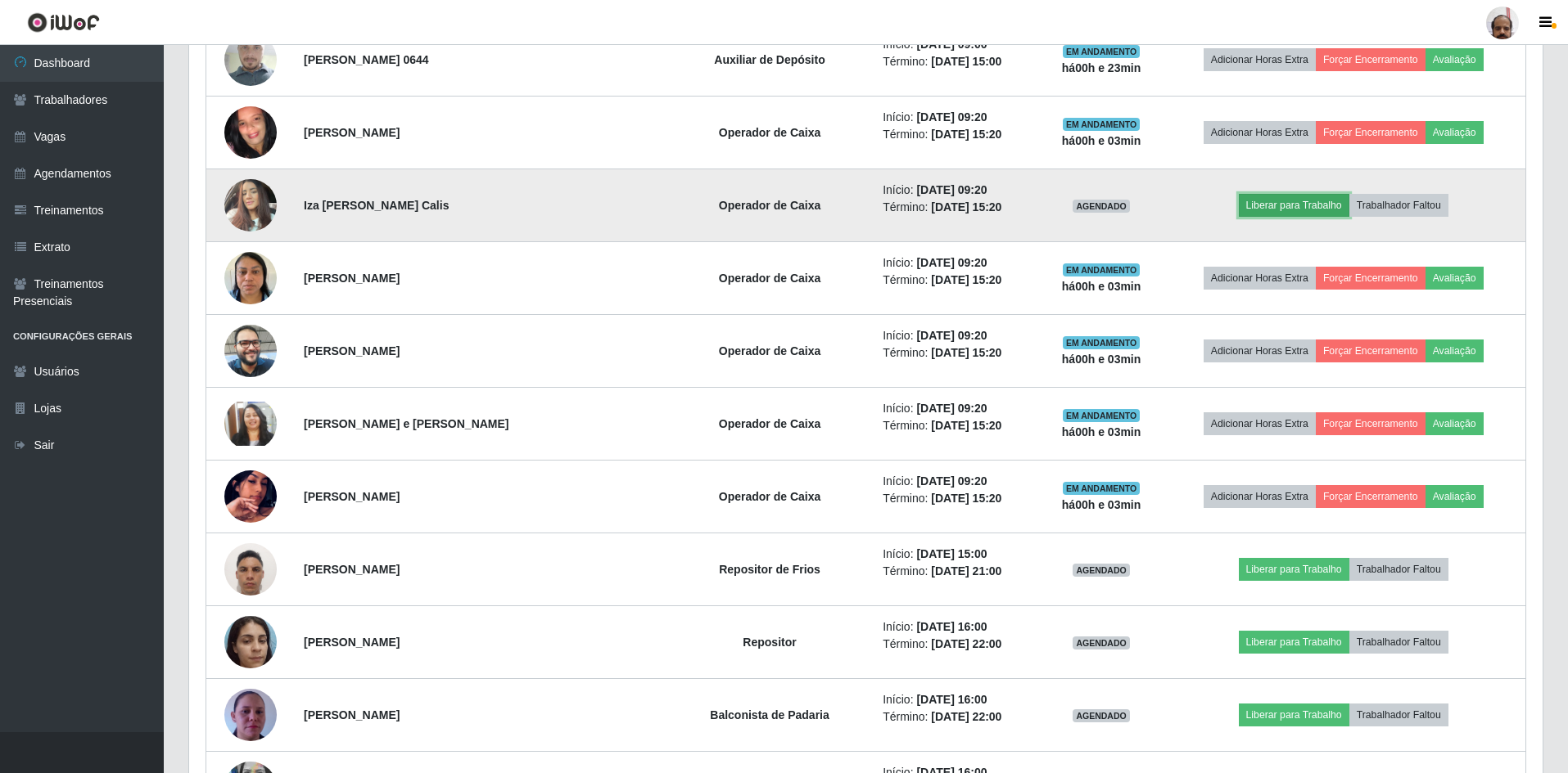
click at [1285, 205] on button "Liberar para Trabalho" at bounding box center [1294, 205] width 110 height 23
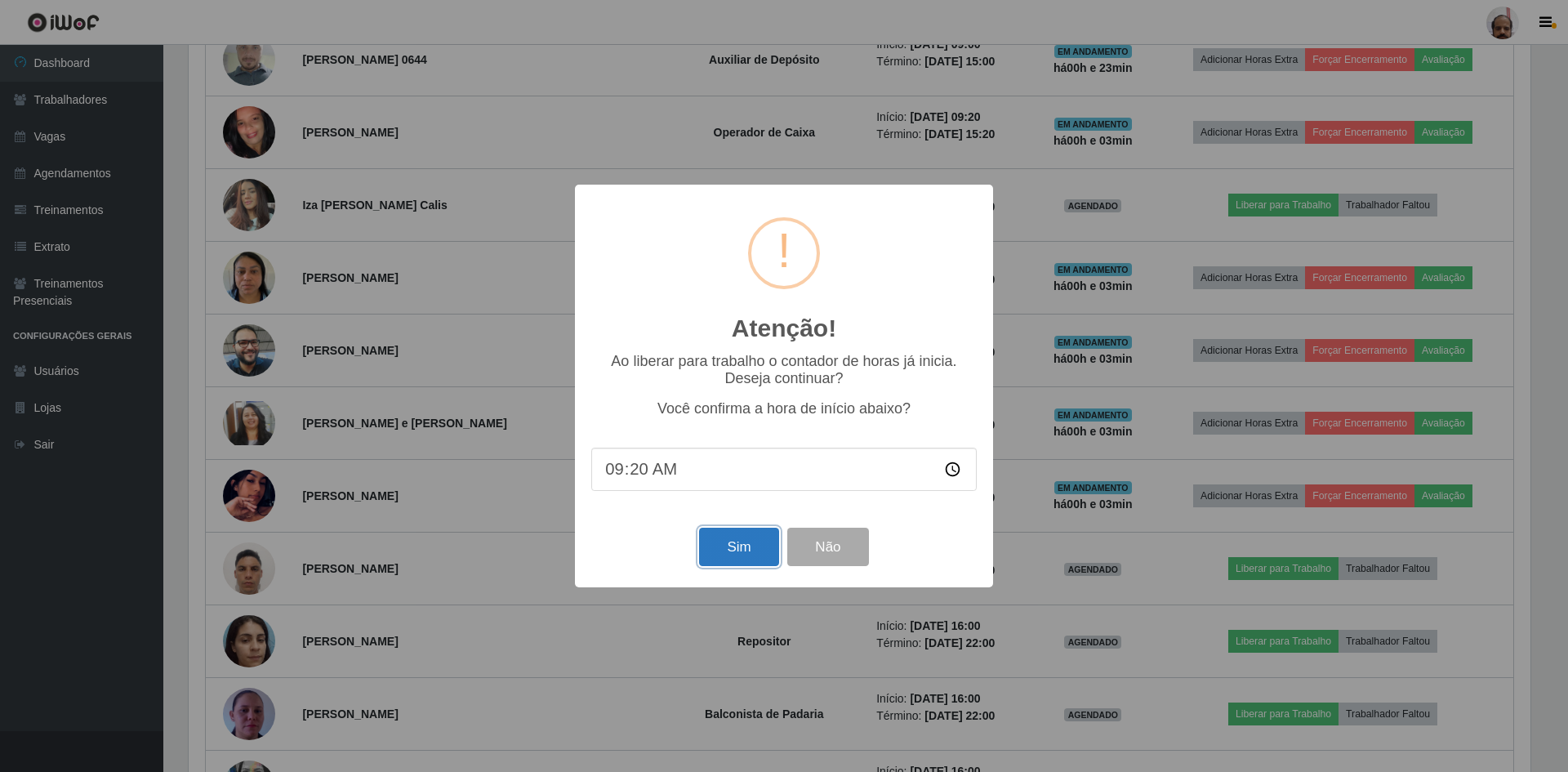
click at [717, 553] on button "Sim" at bounding box center [738, 547] width 79 height 38
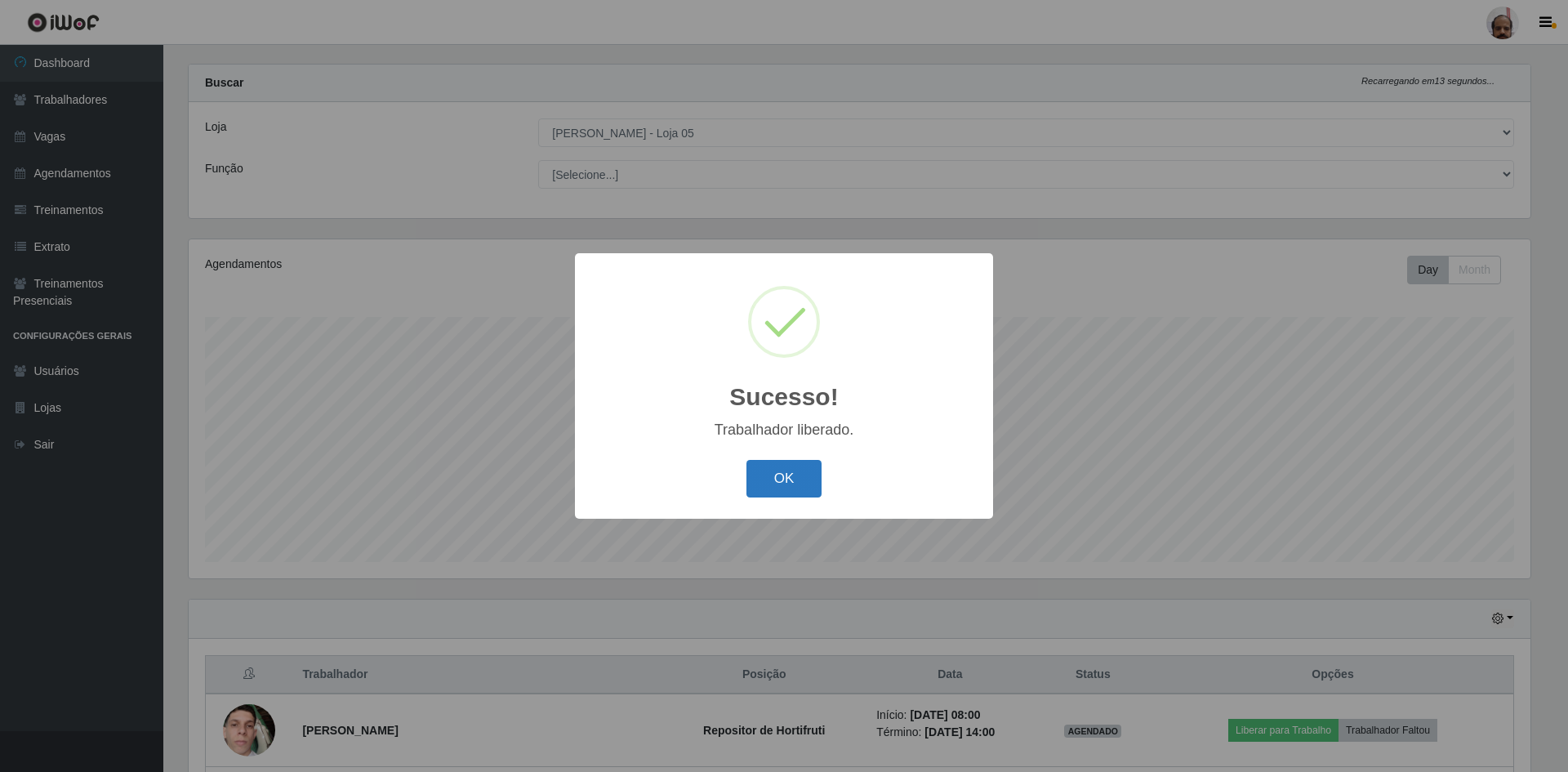
click at [812, 485] on button "OK" at bounding box center [784, 479] width 76 height 38
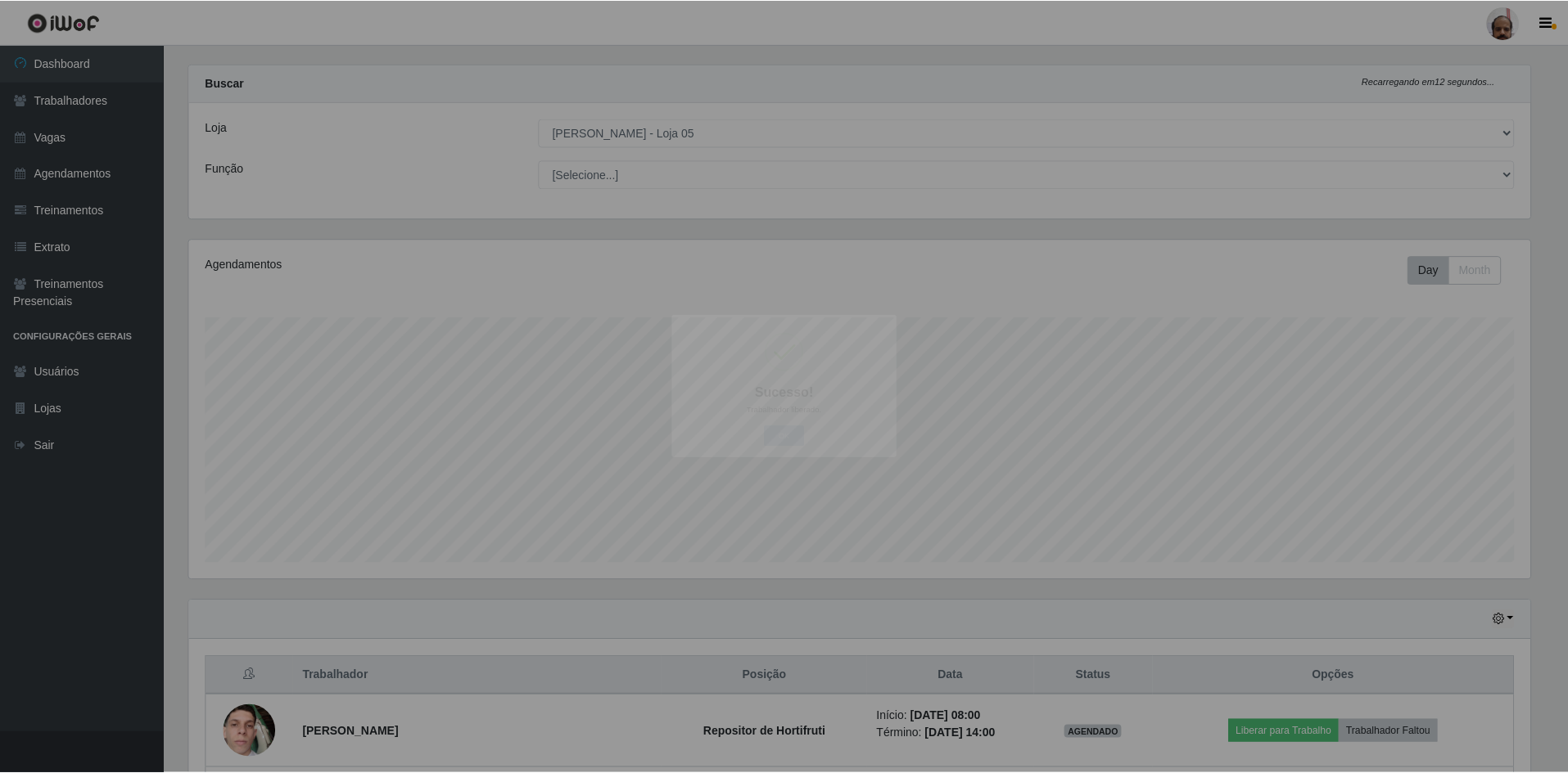
scroll to position [340, 1353]
